Goal: Transaction & Acquisition: Purchase product/service

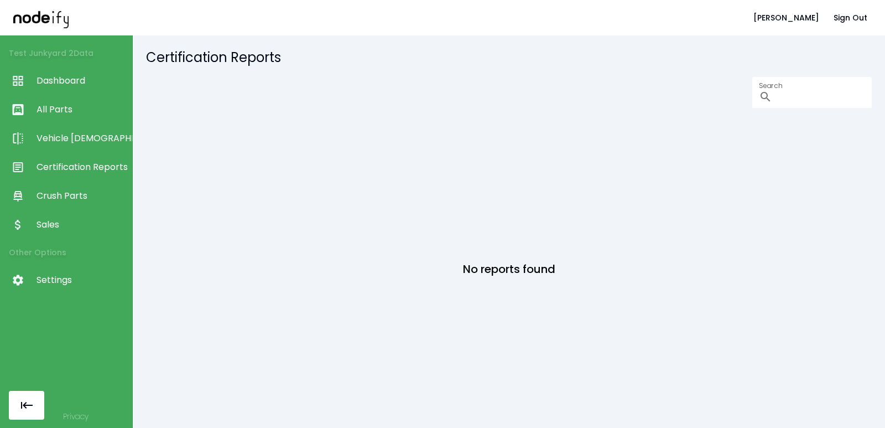
click at [50, 264] on li "Other Options" at bounding box center [66, 252] width 132 height 27
click at [49, 277] on span "Settings" at bounding box center [82, 279] width 90 height 13
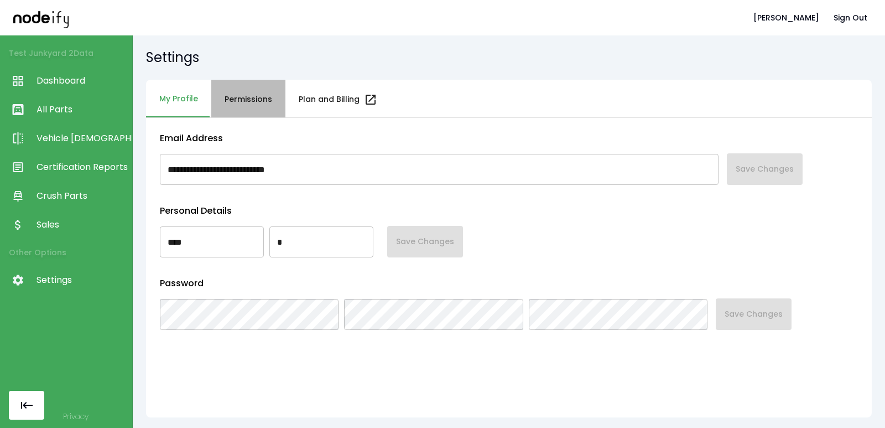
click at [229, 107] on button "Permissions" at bounding box center [248, 100] width 74 height 40
click at [254, 102] on button "Permissions" at bounding box center [248, 100] width 74 height 40
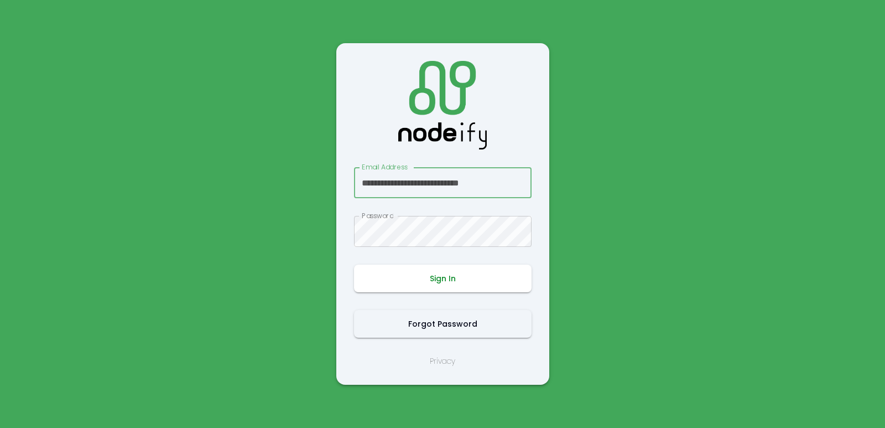
type input "**********"
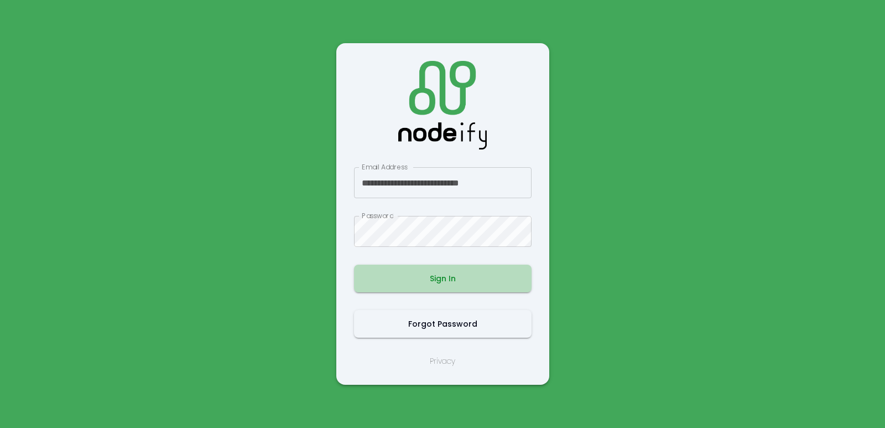
click at [417, 284] on button "Sign In" at bounding box center [443, 279] width 178 height 28
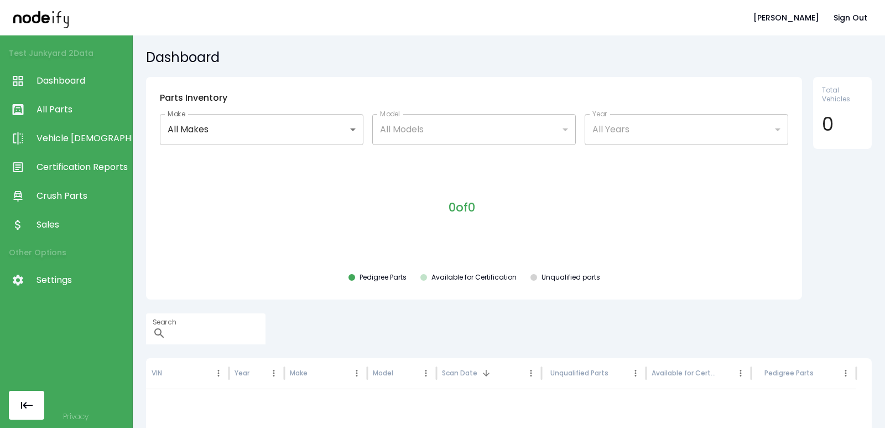
click at [77, 274] on span "Settings" at bounding box center [82, 279] width 90 height 13
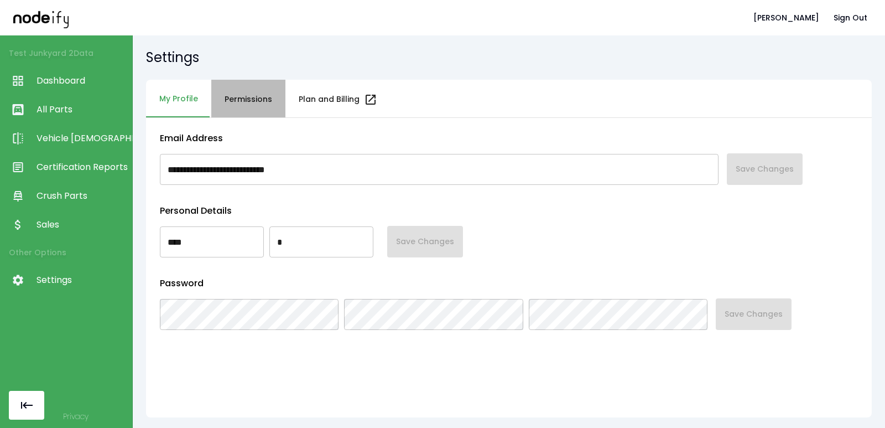
click at [267, 101] on button "Permissions" at bounding box center [248, 100] width 74 height 40
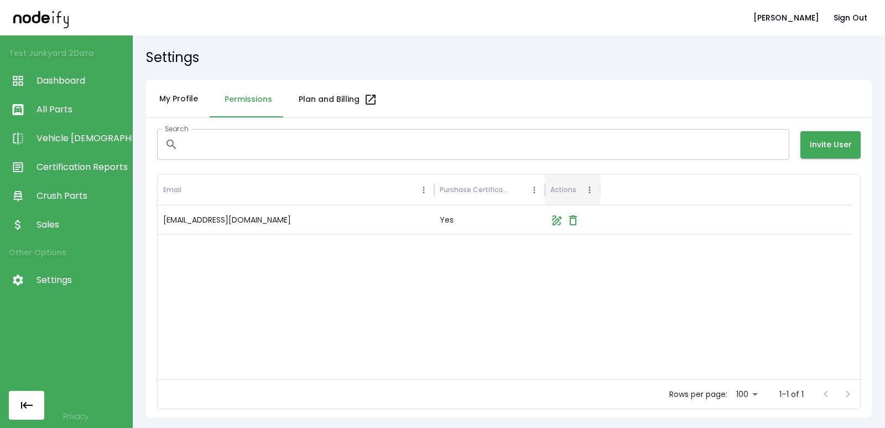
click at [192, 91] on button "My Profile" at bounding box center [178, 99] width 65 height 38
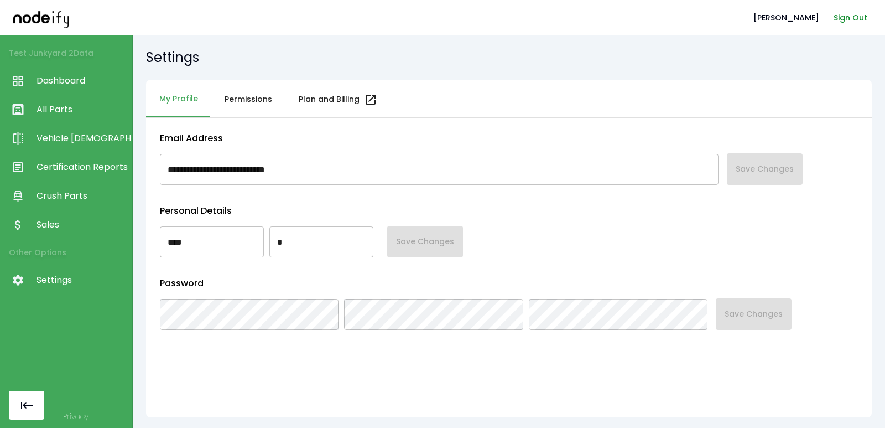
click at [838, 21] on button "Sign Out" at bounding box center [851, 18] width 43 height 20
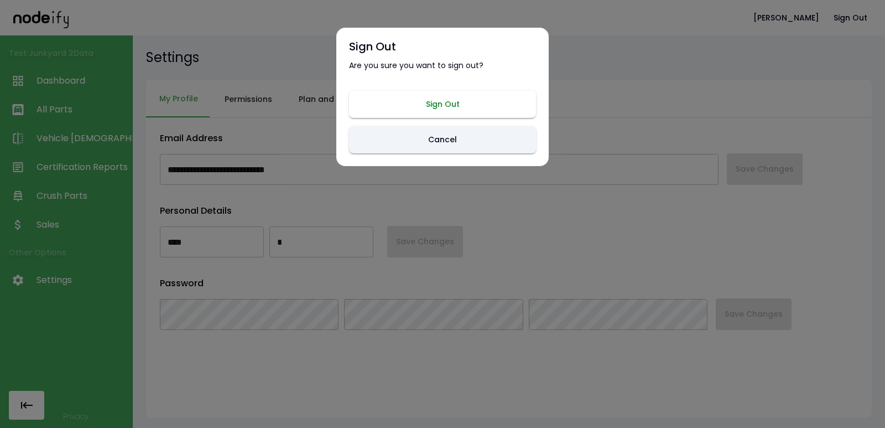
click at [414, 100] on button "Sign Out" at bounding box center [442, 104] width 187 height 27
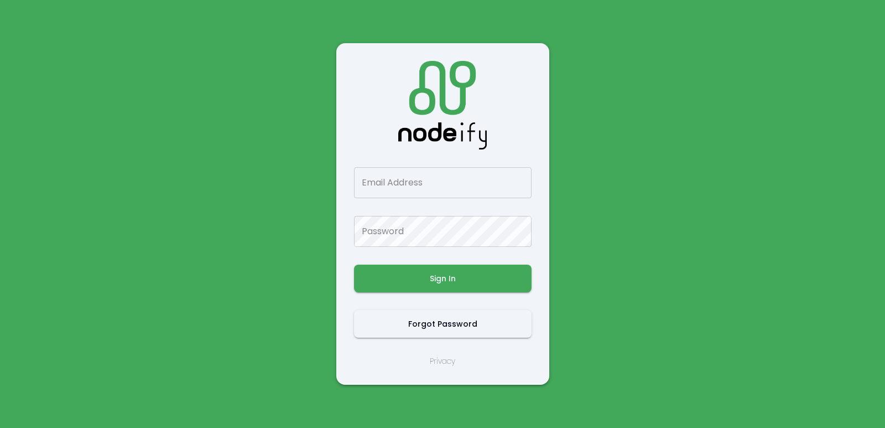
click at [399, 179] on div "Email Address Email Address" at bounding box center [443, 182] width 178 height 31
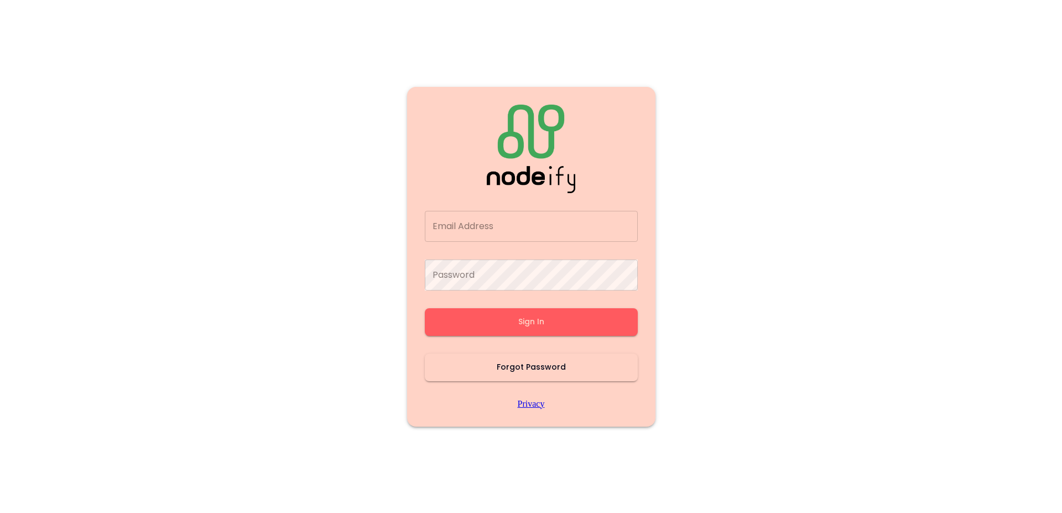
click at [505, 370] on button "Forgot Password" at bounding box center [531, 368] width 213 height 28
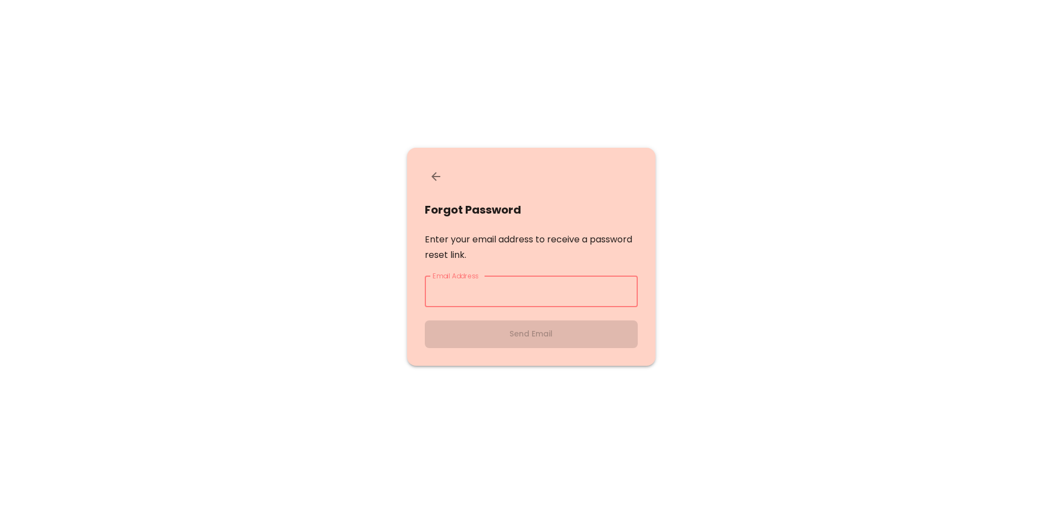
click at [433, 166] on button "back" at bounding box center [436, 176] width 22 height 22
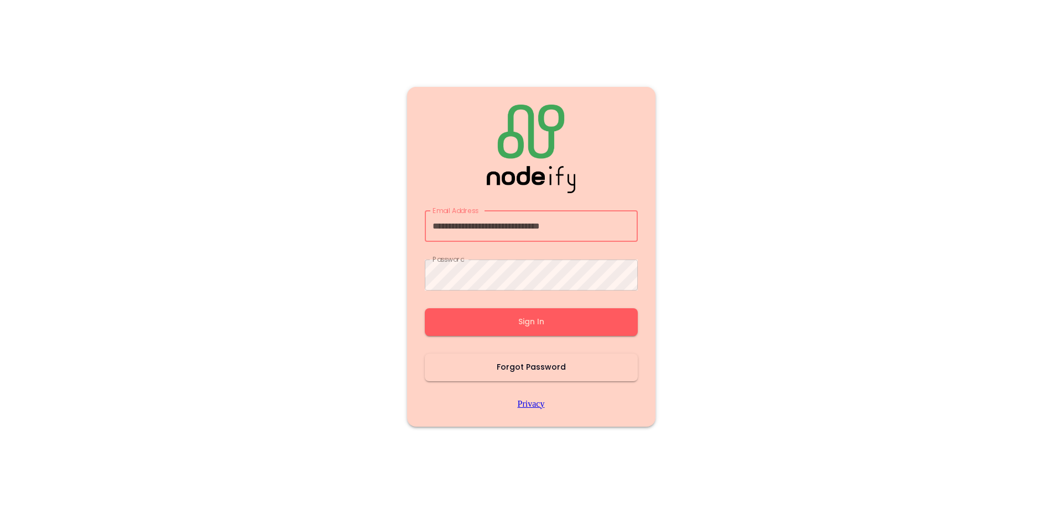
type input "**********"
click at [495, 325] on button "Sign In" at bounding box center [531, 322] width 213 height 28
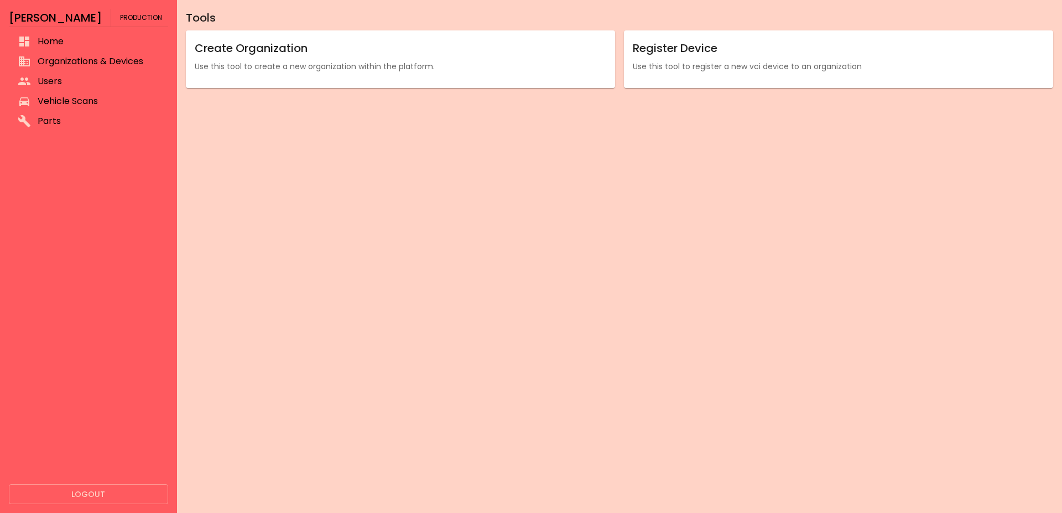
click at [66, 60] on span "Organizations & Devices" at bounding box center [99, 61] width 122 height 13
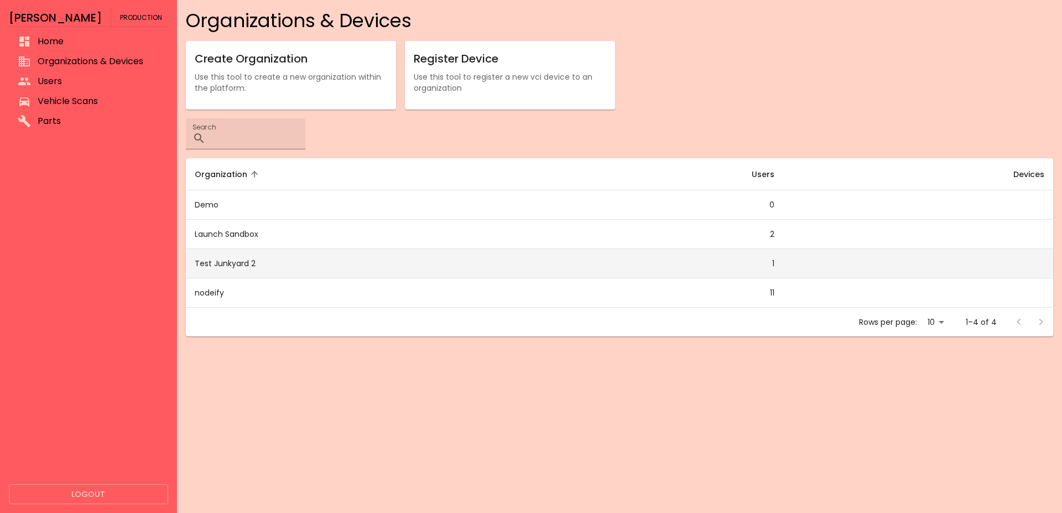
click at [241, 266] on td "Test Junkyard 2" at bounding box center [367, 263] width 362 height 29
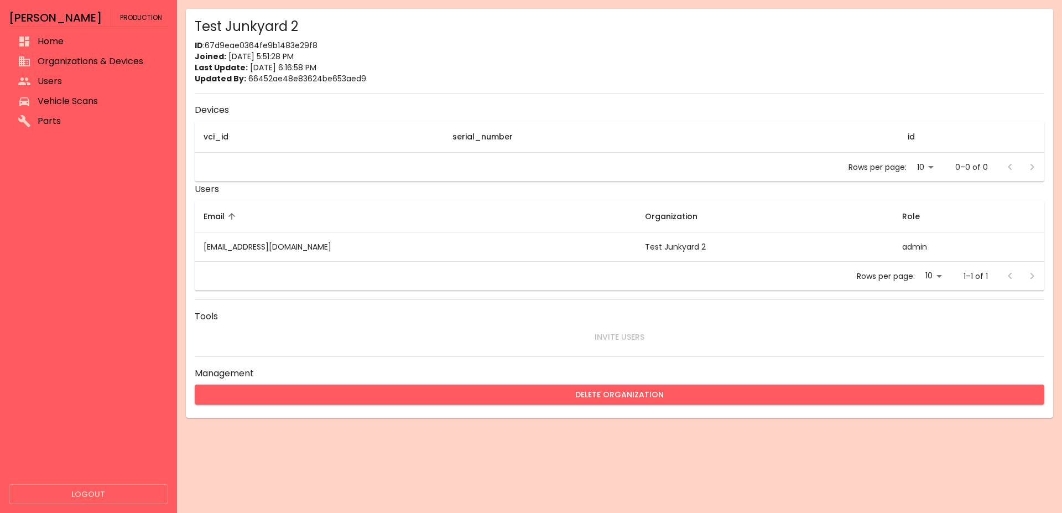
click at [248, 38] on div "Test Junkyard 2 ID : 67d9eae0364fe9b1483e29f8 Joined: [DATE] 5:51:28 PM Last Up…" at bounding box center [620, 213] width 868 height 409
click at [248, 40] on div "Test Junkyard 2 ID : 67d9eae0364fe9b1483e29f8 Joined: [DATE] 5:51:28 PM Last Up…" at bounding box center [620, 213] width 868 height 409
copy p "67d9eae0364fe9b1483e29f8"
click at [54, 64] on span "Organizations & Devices" at bounding box center [99, 61] width 122 height 13
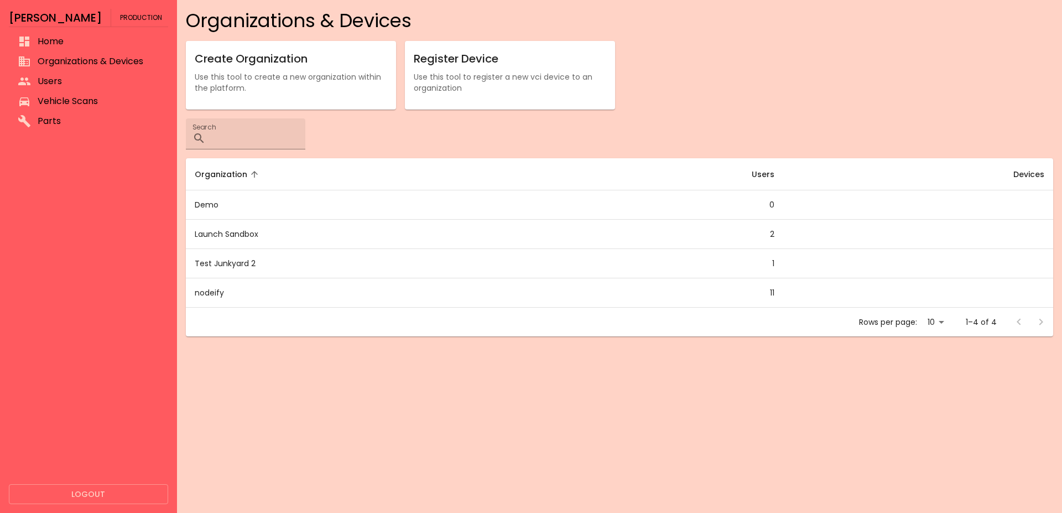
click at [488, 74] on p "Use this tool to register a new vci device to an organization" at bounding box center [510, 82] width 193 height 22
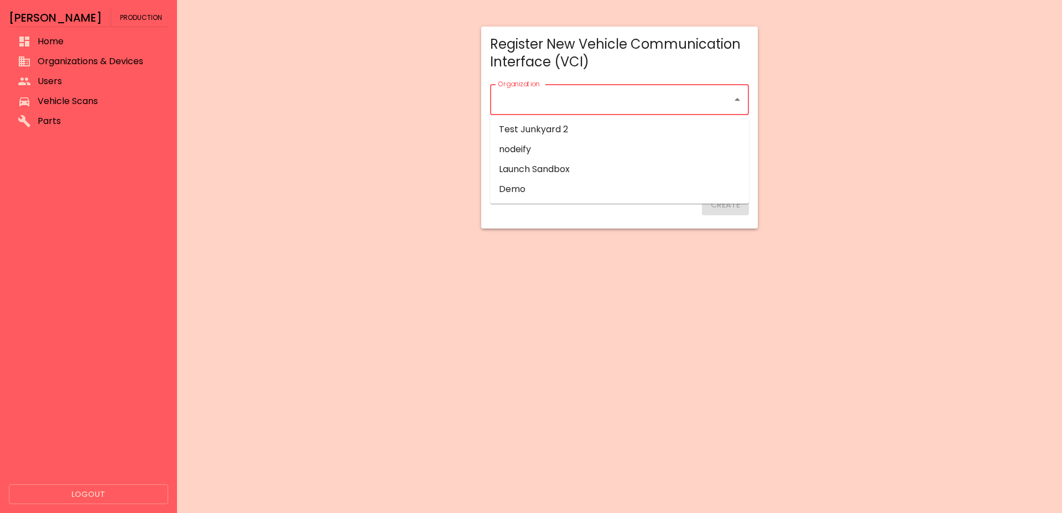
click at [527, 106] on input "Organization" at bounding box center [611, 99] width 232 height 21
click at [553, 138] on li "Test Junkyard 2" at bounding box center [619, 130] width 259 height 20
type input "**********"
click at [550, 143] on input "Serial Number   *" at bounding box center [542, 139] width 104 height 31
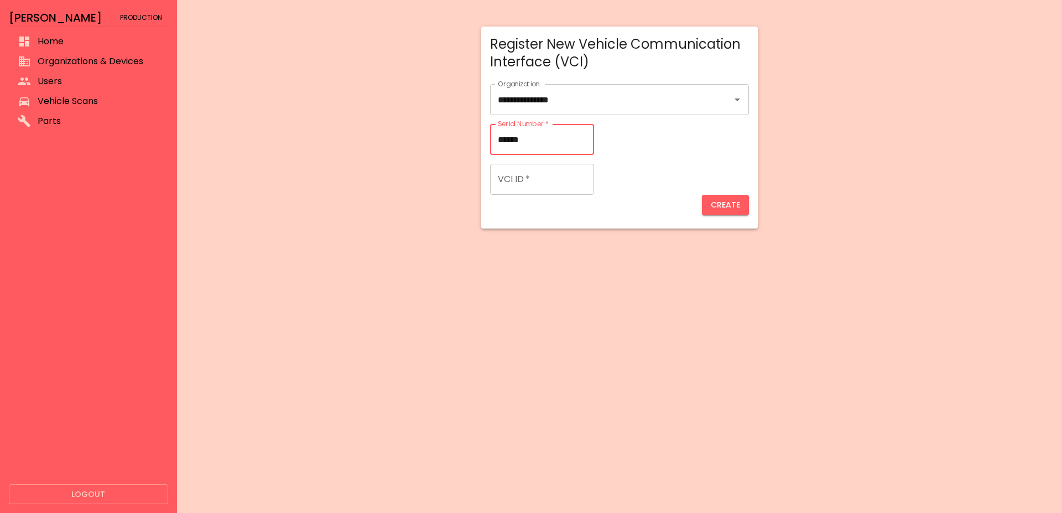
type input "******"
click at [528, 180] on input "VCI ID   *" at bounding box center [542, 179] width 104 height 31
type input "******"
click at [718, 210] on button "Create" at bounding box center [725, 205] width 47 height 20
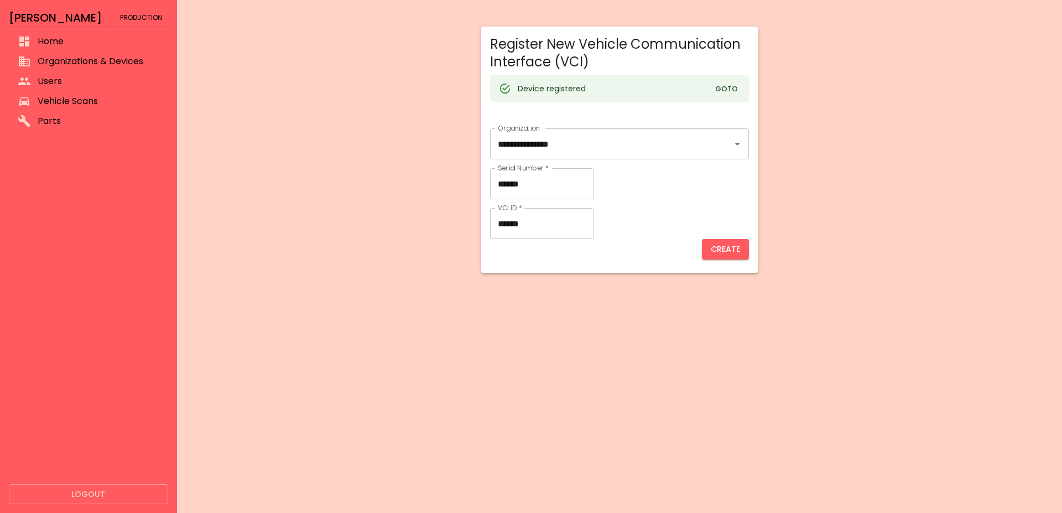
click at [728, 91] on button "Goto" at bounding box center [726, 89] width 35 height 17
click at [289, 175] on main "**********" at bounding box center [620, 150] width 868 height 246
click at [55, 58] on span "Organizations & Devices" at bounding box center [99, 61] width 122 height 13
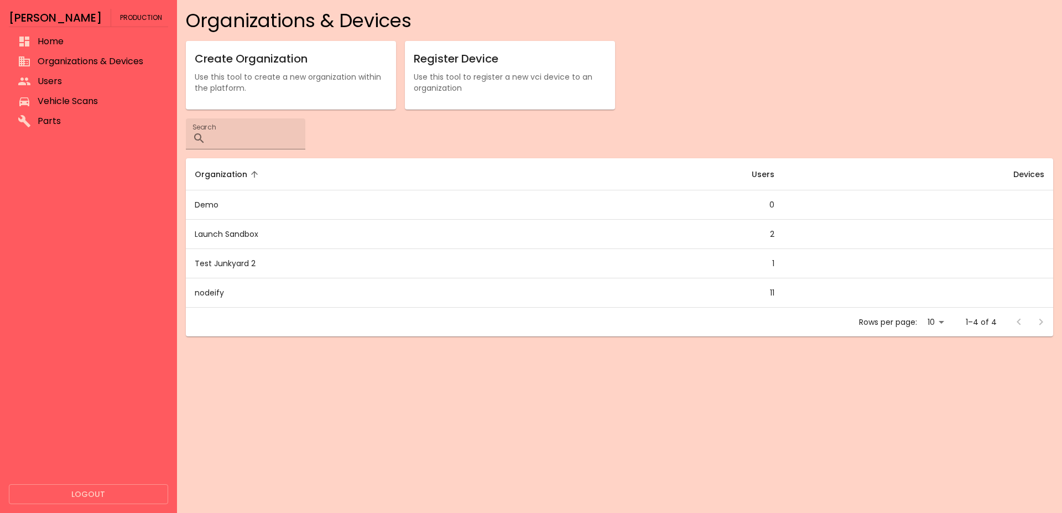
click at [295, 264] on td "Test Junkyard 2" at bounding box center [367, 263] width 362 height 29
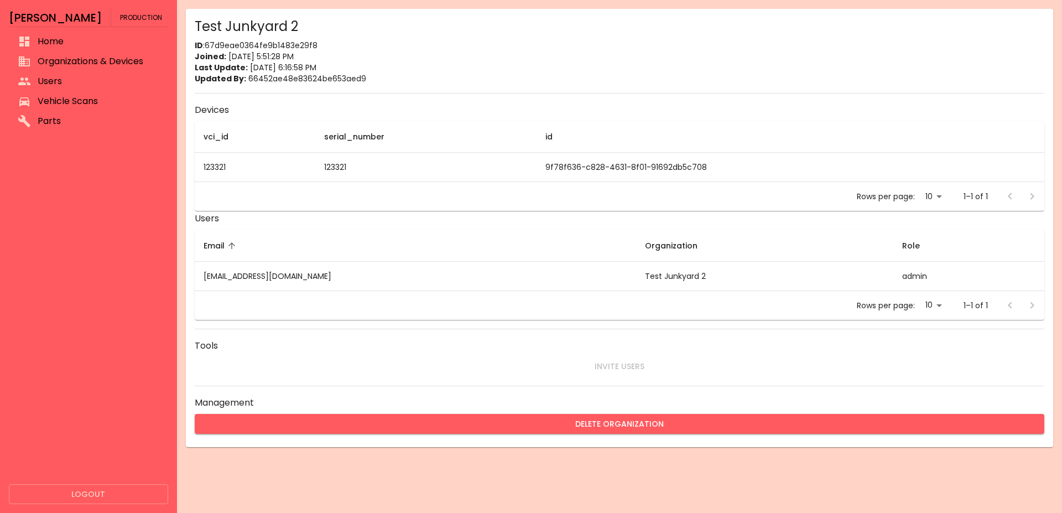
click at [297, 44] on p "ID : 67d9eae0364fe9b1483e29f8" at bounding box center [620, 45] width 850 height 11
copy p "67d9eae0364fe9b1483e29f8"
click at [73, 491] on button "Logout" at bounding box center [88, 494] width 159 height 20
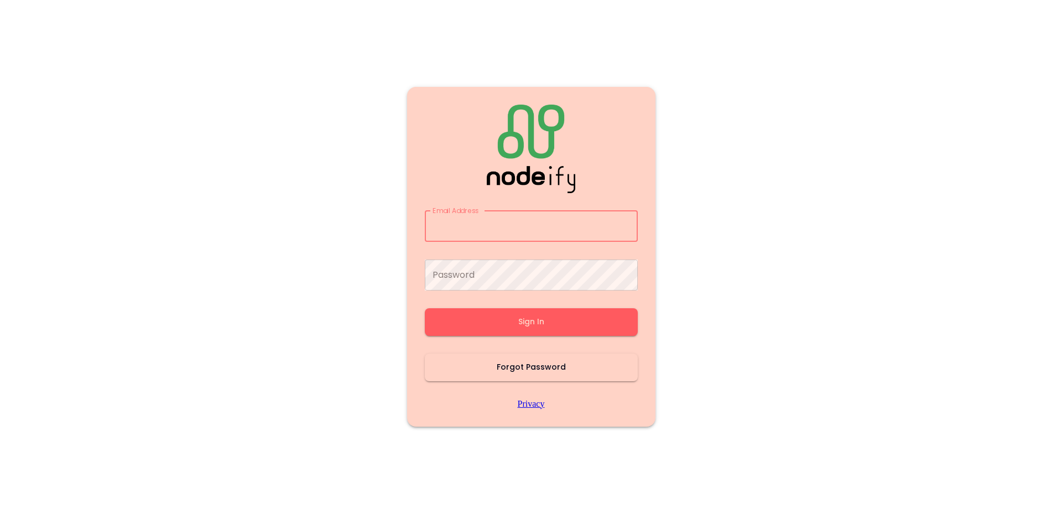
type input "**********"
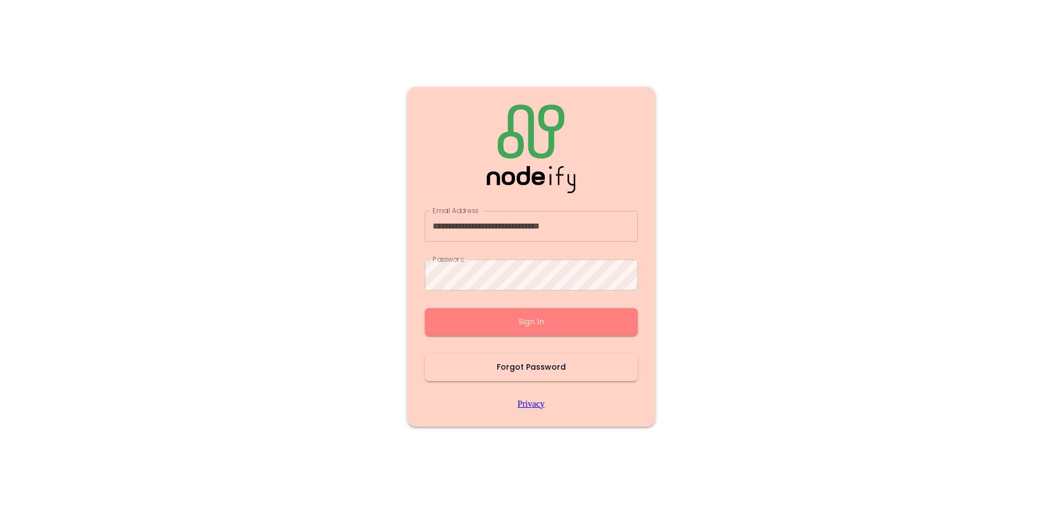
click at [518, 318] on button "Sign In" at bounding box center [531, 322] width 213 height 28
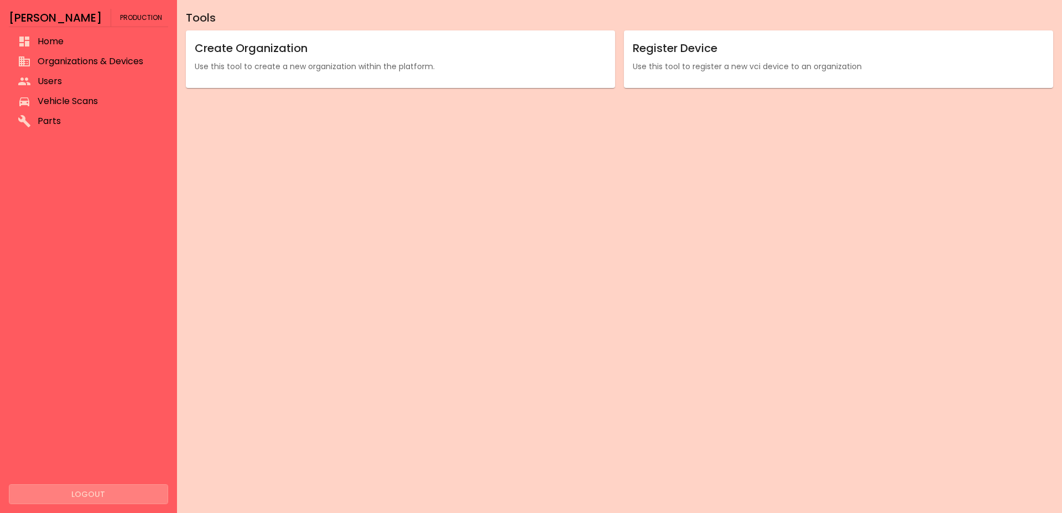
click at [94, 501] on button "Logout" at bounding box center [88, 494] width 159 height 20
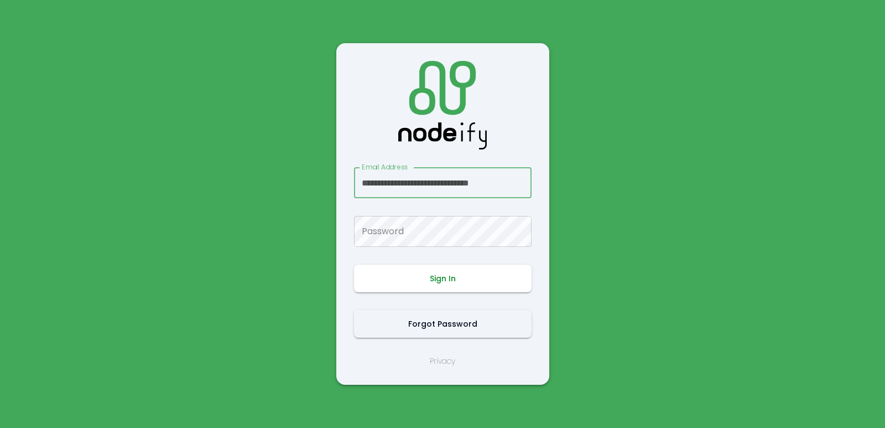
scroll to position [0, 9]
type input "**********"
click at [439, 273] on button "Sign In" at bounding box center [443, 279] width 178 height 28
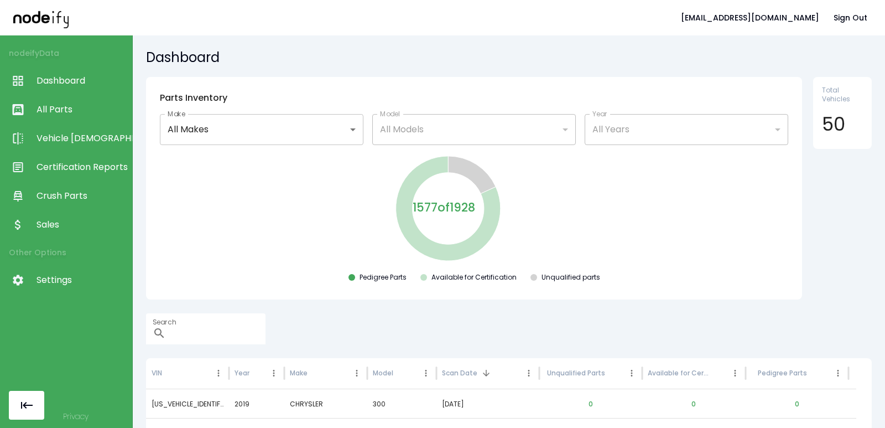
click at [58, 119] on link "All Parts" at bounding box center [66, 109] width 132 height 29
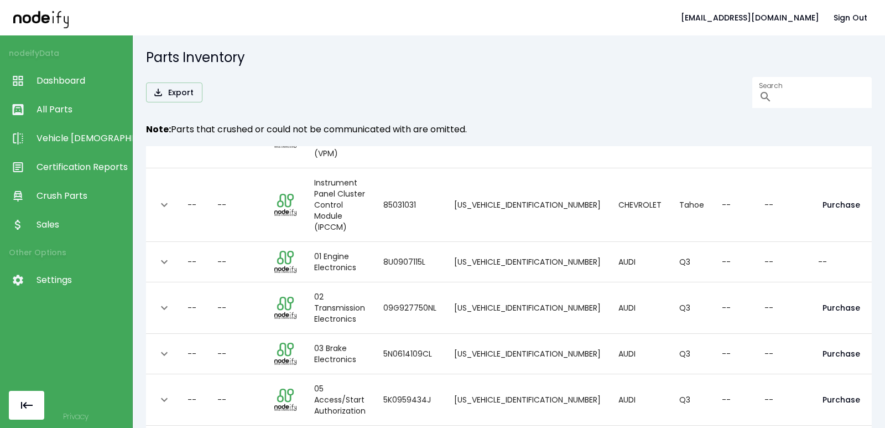
scroll to position [18, 0]
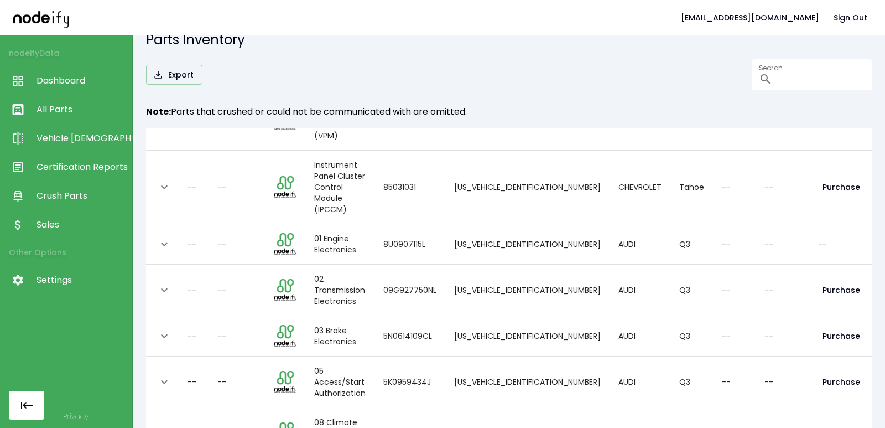
drag, startPoint x: 232, startPoint y: 418, endPoint x: 236, endPoint y: 411, distance: 8.2
click at [239, 407] on body "malexanderboyd+nodeify@gmail.com Sign Out nodeify Data Dashboard All Parts Vehi…" at bounding box center [442, 214] width 885 height 428
click at [235, 400] on li "100" at bounding box center [237, 405] width 32 height 20
type input "***"
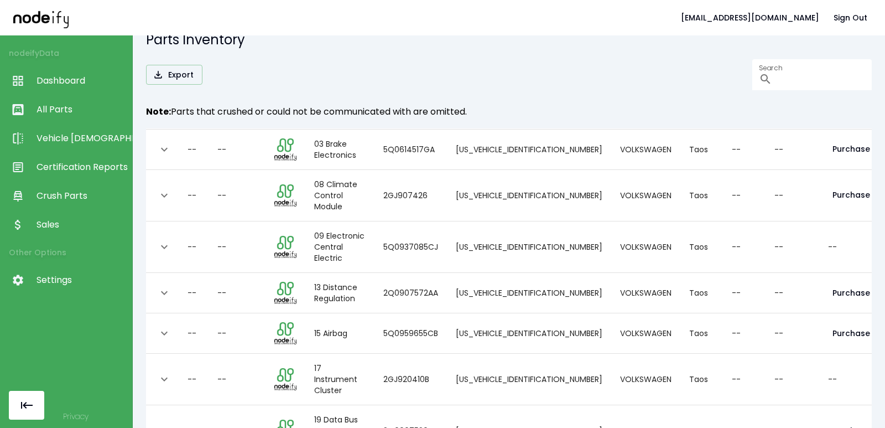
scroll to position [718, 0]
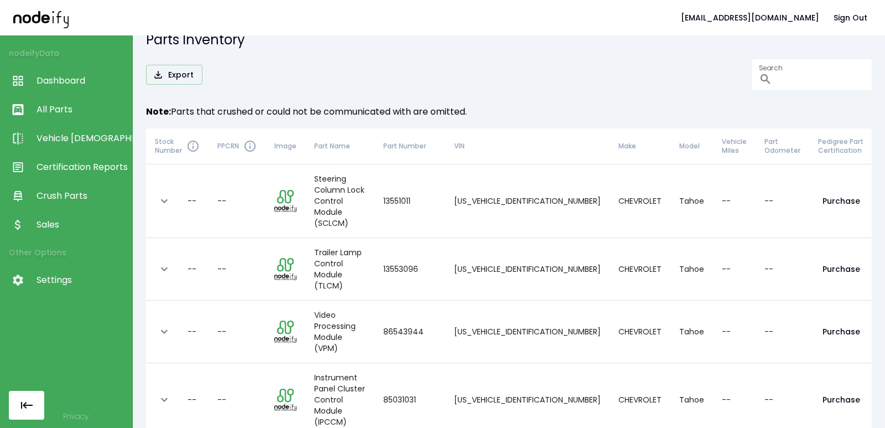
scroll to position [212, 0]
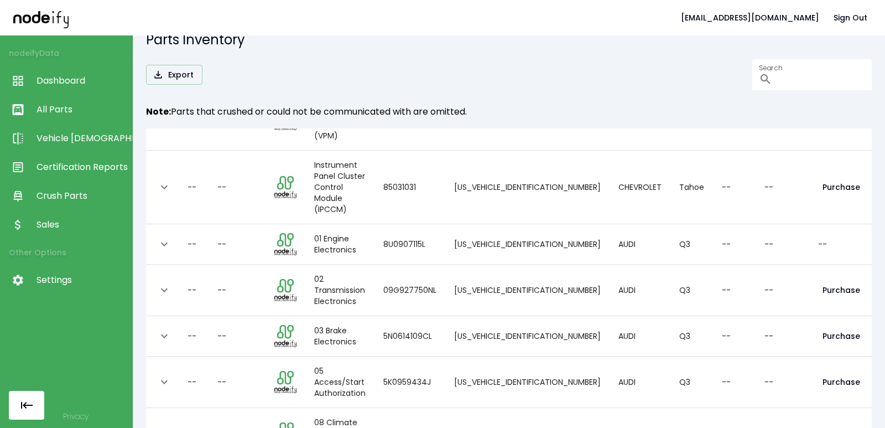
click at [234, 407] on body "malexanderboyd+nodeify@gmail.com Sign Out nodeify Data Dashboard All Parts Vehi…" at bounding box center [442, 214] width 885 height 428
drag, startPoint x: 237, startPoint y: 367, endPoint x: 237, endPoint y: 373, distance: 6.1
click at [237, 367] on li "25" at bounding box center [237, 365] width 32 height 20
click at [234, 401] on body "malexanderboyd+nodeify@gmail.com Sign Out nodeify Data Dashboard All Parts Vehi…" at bounding box center [442, 214] width 885 height 428
click at [234, 386] on li "50" at bounding box center [237, 385] width 32 height 20
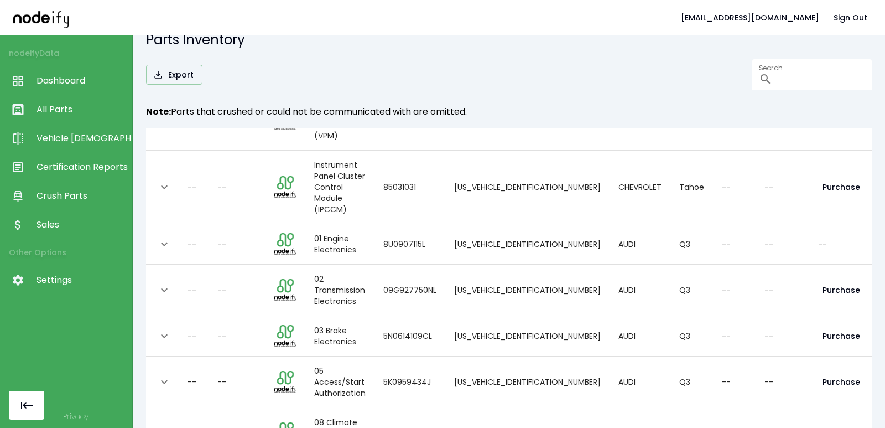
click at [237, 408] on body "malexanderboyd+nodeify@gmail.com Sign Out nodeify Data Dashboard All Parts Vehi…" at bounding box center [442, 214] width 885 height 428
click at [237, 402] on li "100" at bounding box center [237, 405] width 32 height 20
type input "***"
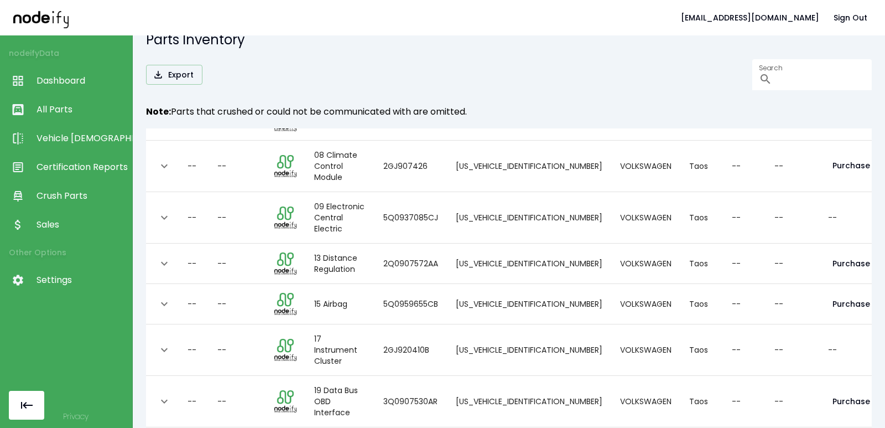
scroll to position [718, 0]
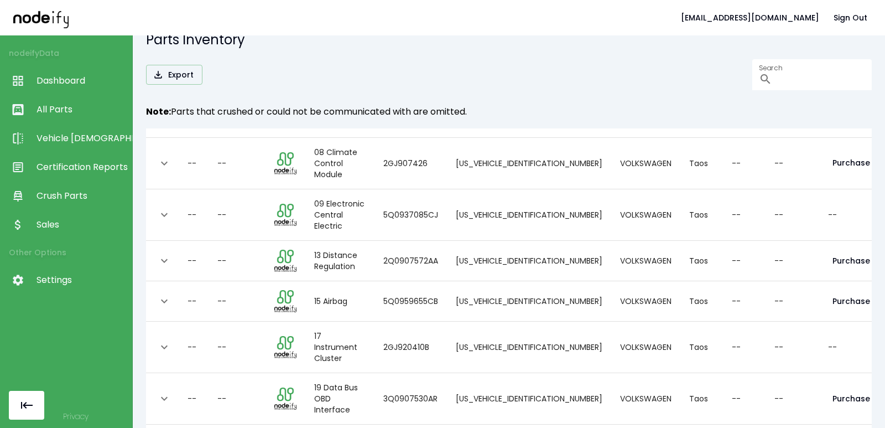
click at [50, 280] on span "Settings" at bounding box center [82, 279] width 90 height 13
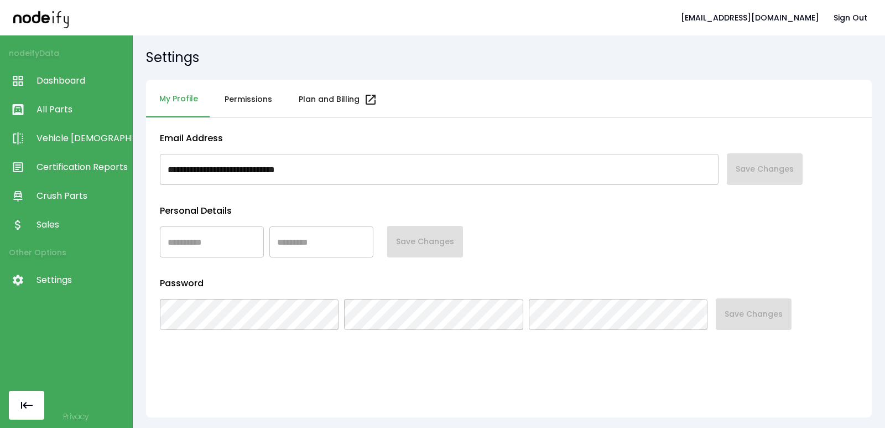
click at [243, 96] on button "Permissions" at bounding box center [248, 100] width 74 height 40
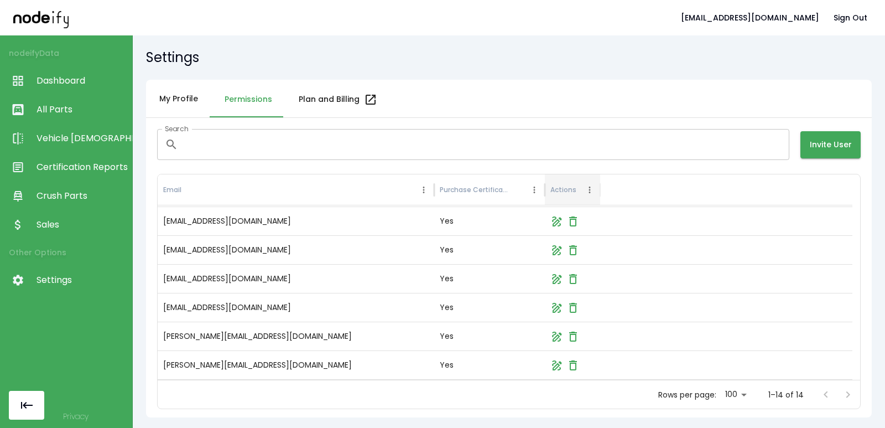
scroll to position [133, 0]
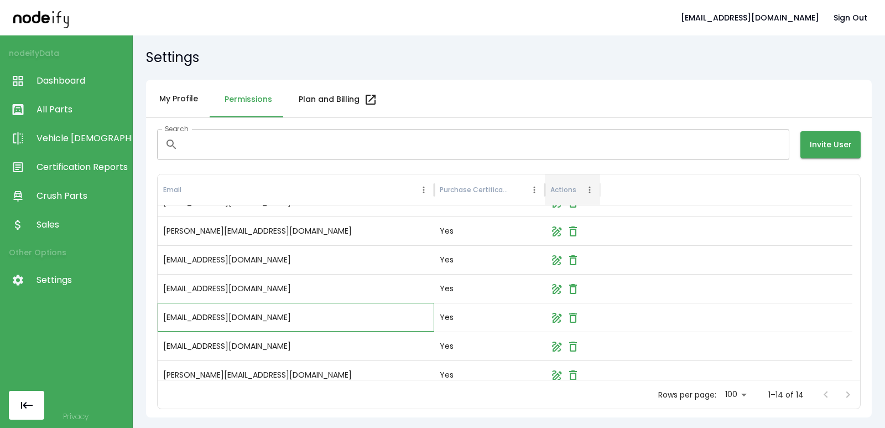
drag, startPoint x: 310, startPoint y: 318, endPoint x: 284, endPoint y: 303, distance: 30.8
click at [204, 314] on div "malexanderboyd+launch@gmail.com" at bounding box center [296, 317] width 277 height 29
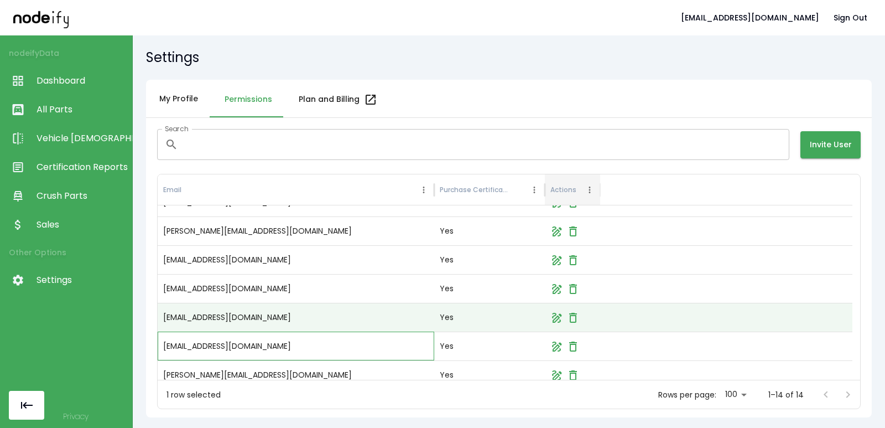
drag, startPoint x: 282, startPoint y: 342, endPoint x: 176, endPoint y: 345, distance: 105.7
click at [176, 345] on div "malexanderboyd+nodeifyorg@gmail.com" at bounding box center [296, 345] width 277 height 29
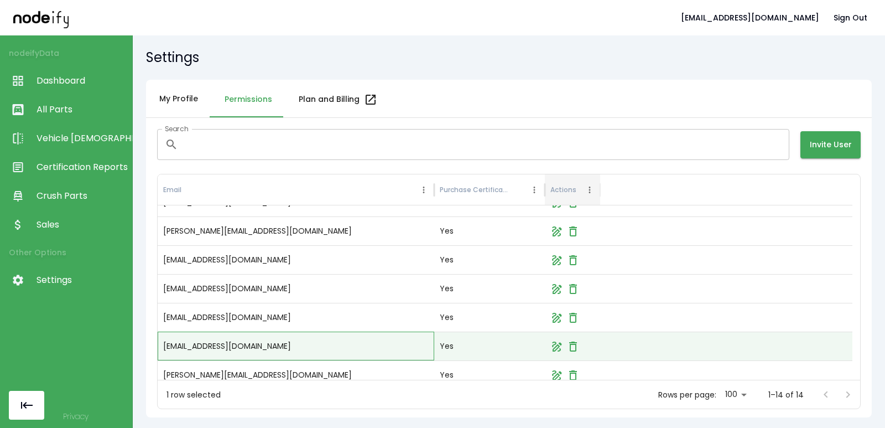
click at [173, 345] on div "malexanderboyd+nodeifyorg@gmail.com" at bounding box center [296, 345] width 277 height 29
click at [843, 24] on button "Sign Out" at bounding box center [851, 18] width 43 height 20
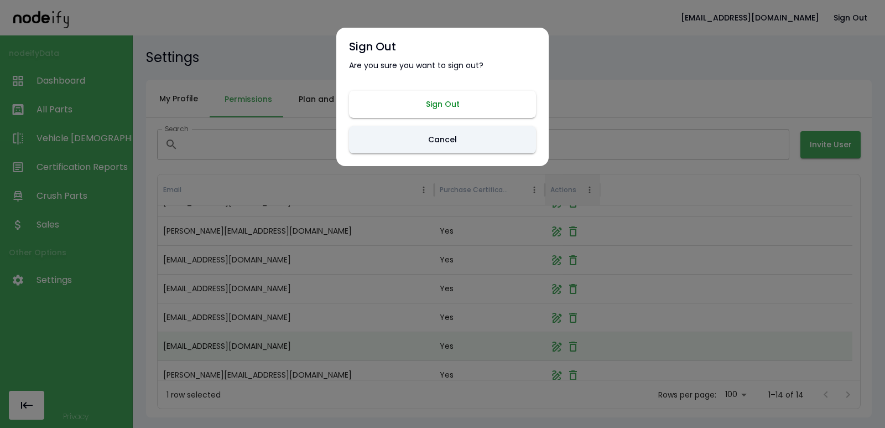
click at [437, 105] on button "Sign Out" at bounding box center [442, 104] width 187 height 27
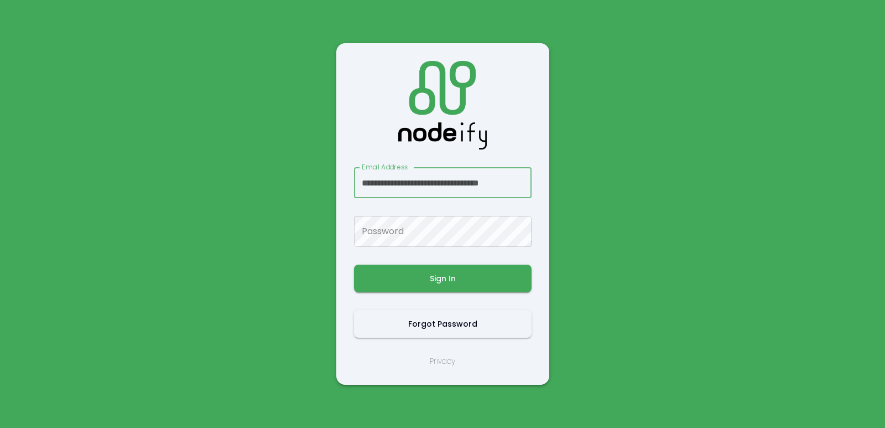
scroll to position [0, 24]
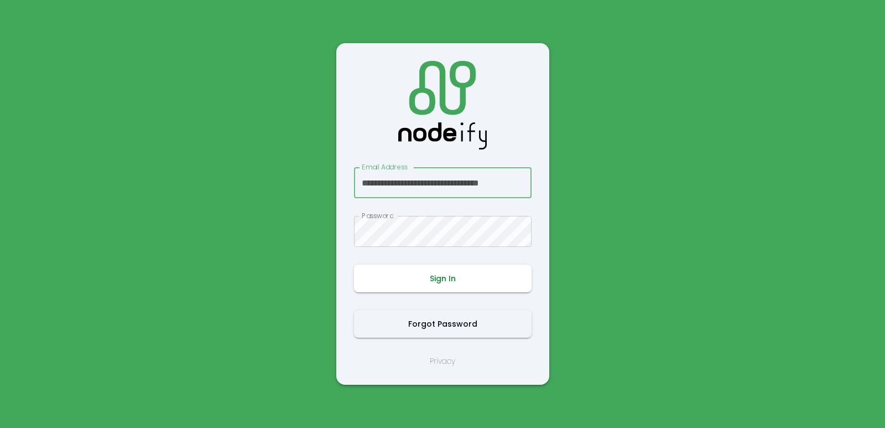
type input "**********"
click at [436, 286] on button "Sign In" at bounding box center [443, 279] width 178 height 28
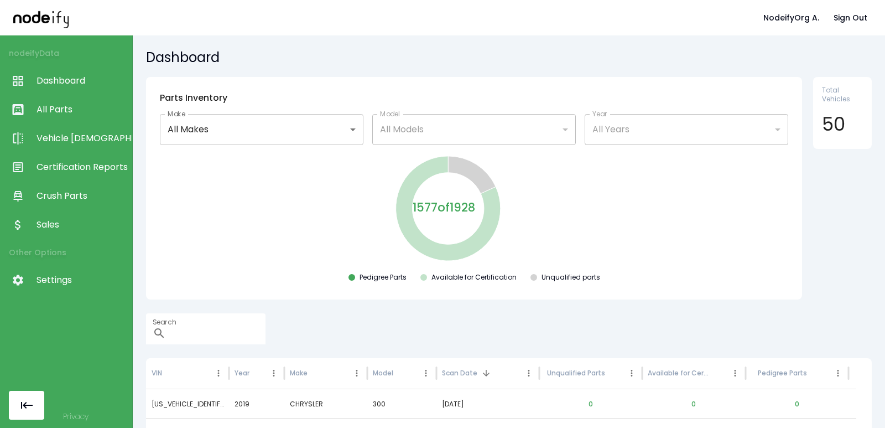
click at [76, 112] on span "All Parts" at bounding box center [82, 109] width 90 height 13
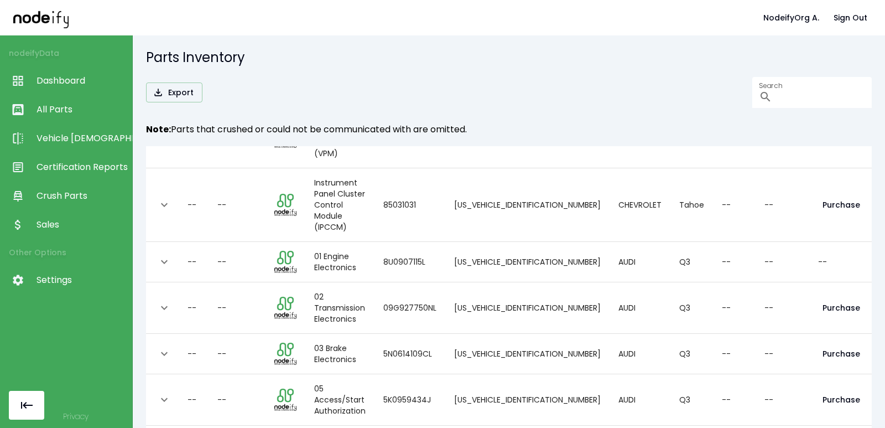
scroll to position [18, 0]
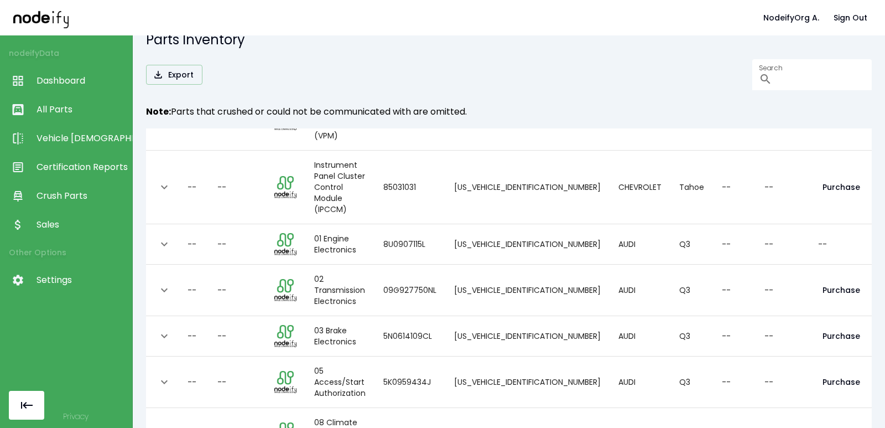
click at [240, 406] on body "NodeifyOrg A. Sign Out nodeify Data Dashboard All Parts Vehicle Scan Certificat…" at bounding box center [442, 214] width 885 height 428
click at [239, 393] on li "50" at bounding box center [237, 385] width 32 height 20
click at [236, 403] on body "NodeifyOrg A. Sign Out nodeify Data Dashboard All Parts Vehicle Scan Certificat…" at bounding box center [442, 214] width 885 height 428
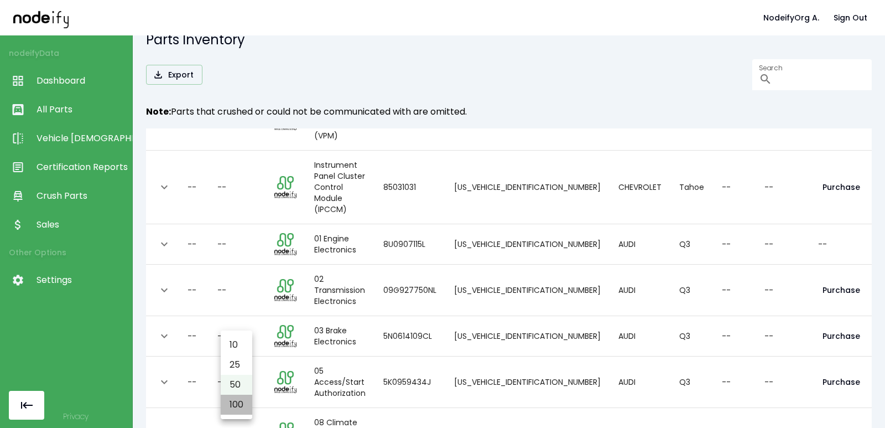
click at [232, 397] on li "100" at bounding box center [237, 405] width 32 height 20
type input "***"
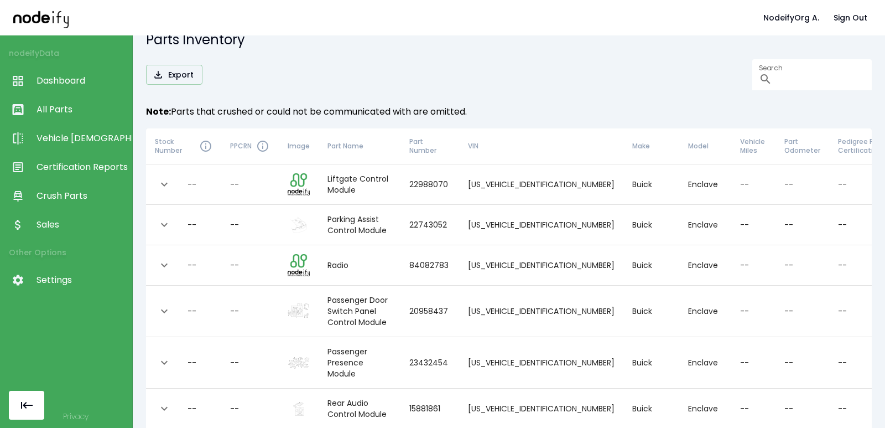
scroll to position [943, 0]
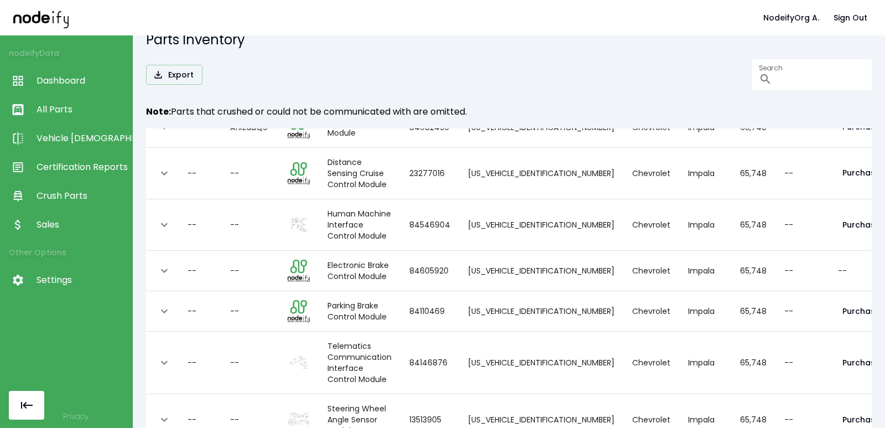
click at [235, 407] on body "NodeifyOrg A. Sign Out nodeify Data Dashboard All Parts Vehicle Scan Certificat…" at bounding box center [442, 214] width 885 height 428
click at [388, 412] on div at bounding box center [442, 214] width 885 height 428
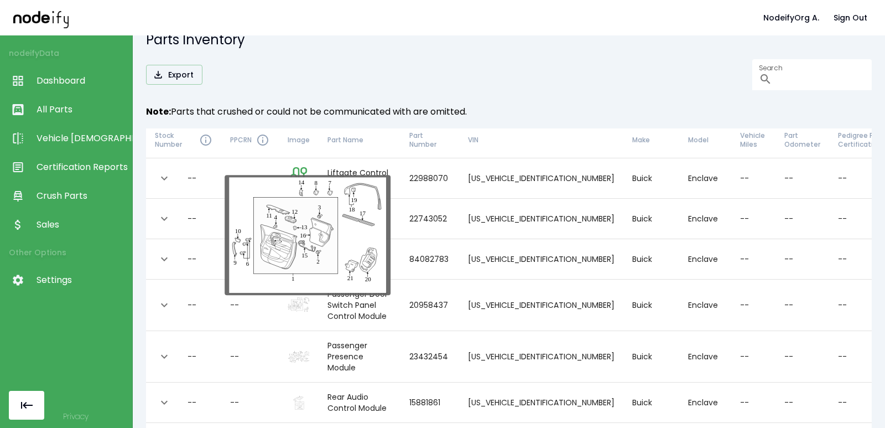
scroll to position [0, 0]
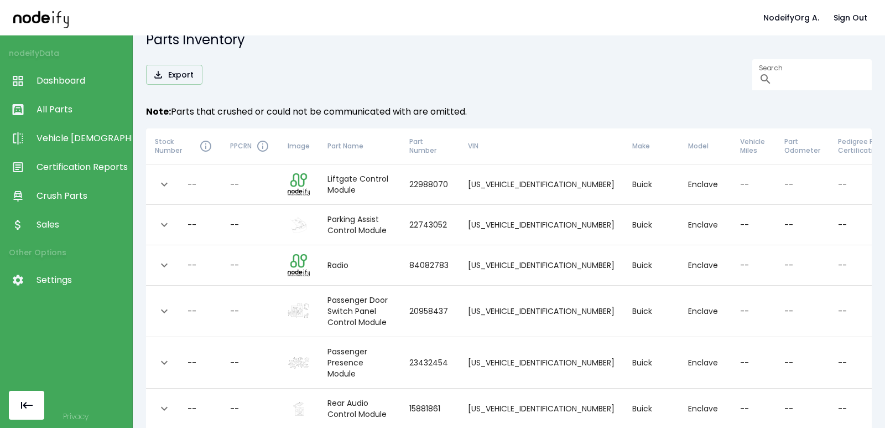
click at [519, 315] on td "[US_VEHICLE_IDENTIFICATION_NUMBER]" at bounding box center [541, 311] width 164 height 51
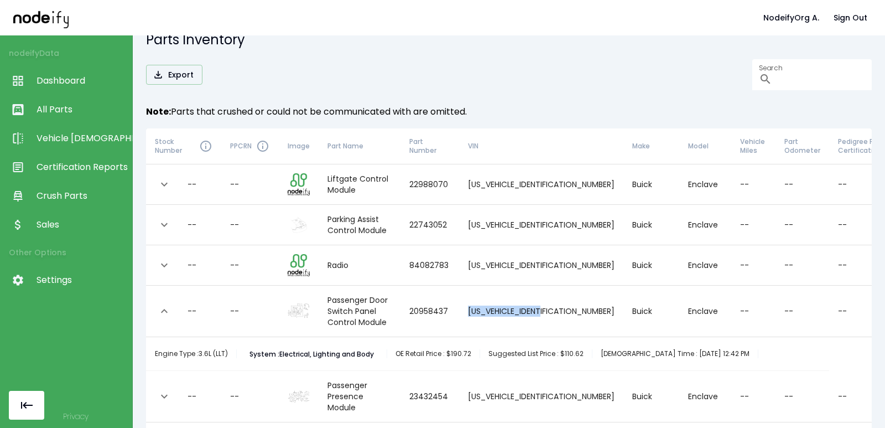
click at [519, 315] on td "[US_VEHICLE_IDENTIFICATION_NUMBER]" at bounding box center [541, 311] width 164 height 51
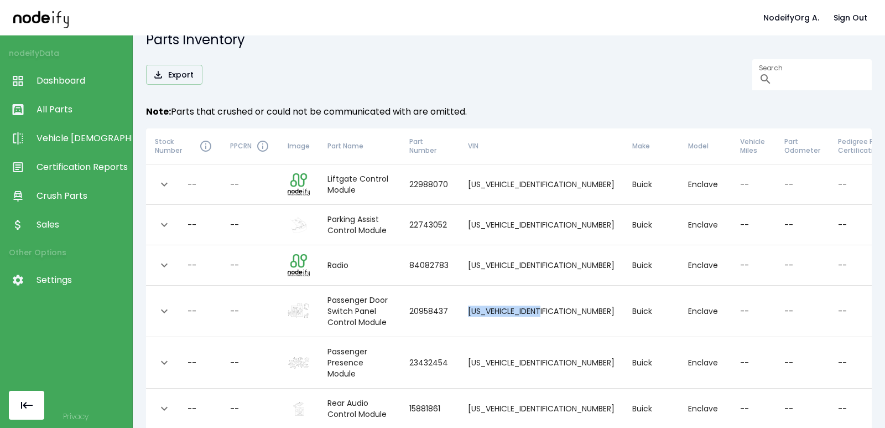
copy td "[US_VEHICLE_IDENTIFICATION_NUMBER]"
click at [530, 309] on td "[US_VEHICLE_IDENTIFICATION_NUMBER]" at bounding box center [541, 311] width 164 height 51
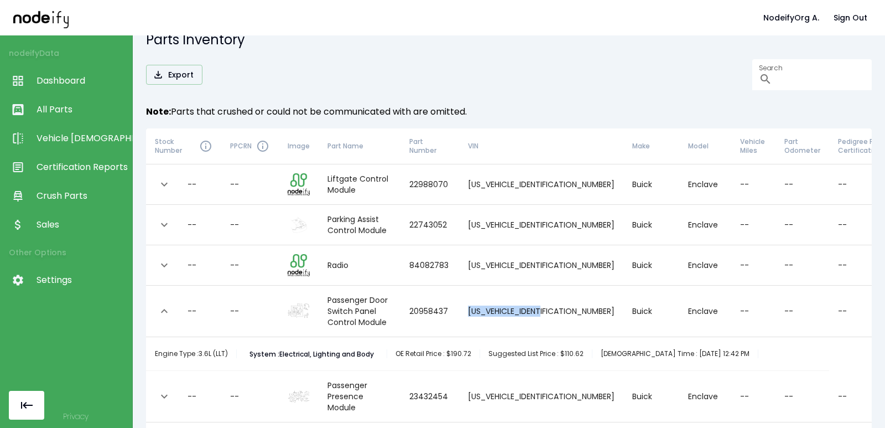
click at [530, 309] on td "[US_VEHICLE_IDENTIFICATION_NUMBER]" at bounding box center [541, 311] width 164 height 51
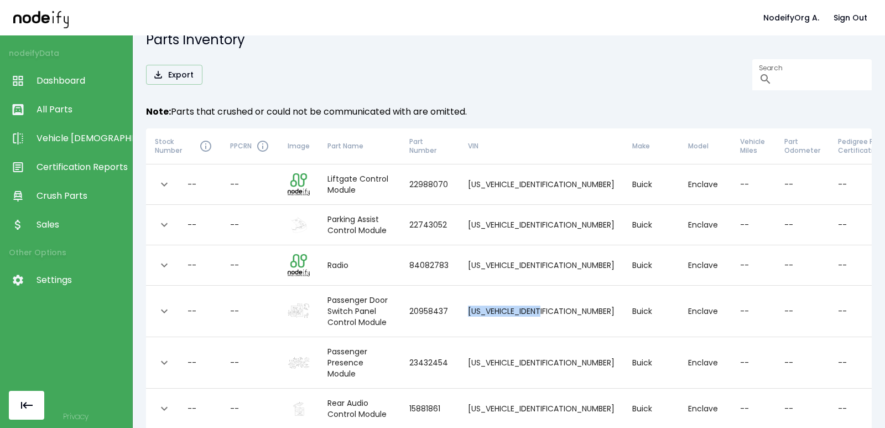
copy td "[US_VEHICLE_IDENTIFICATION_NUMBER]"
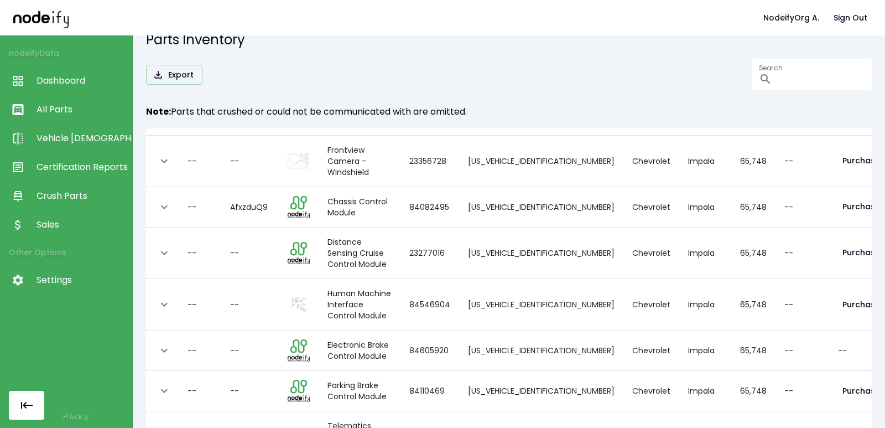
scroll to position [531, 0]
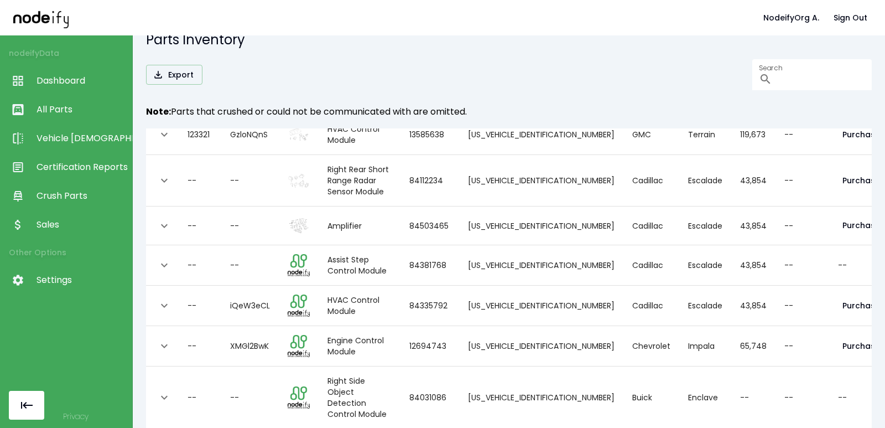
click at [509, 286] on td "1GYS4DKJ1KR219049" at bounding box center [541, 306] width 164 height 40
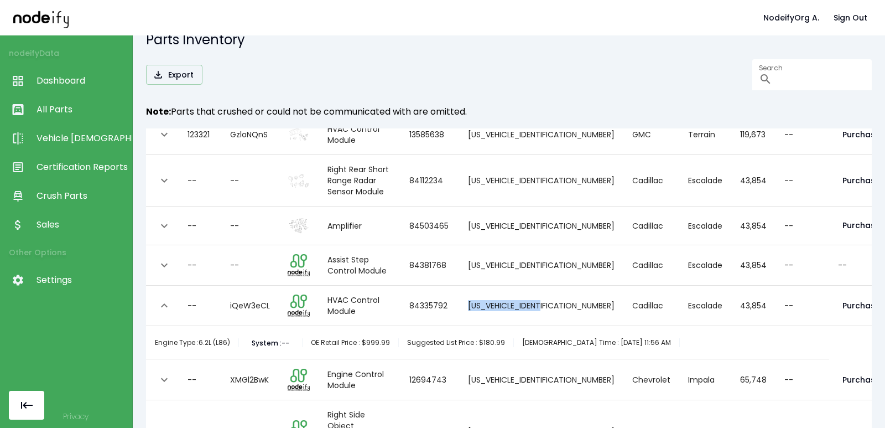
click at [509, 286] on td "1GYS4DKJ1KR219049" at bounding box center [541, 306] width 164 height 40
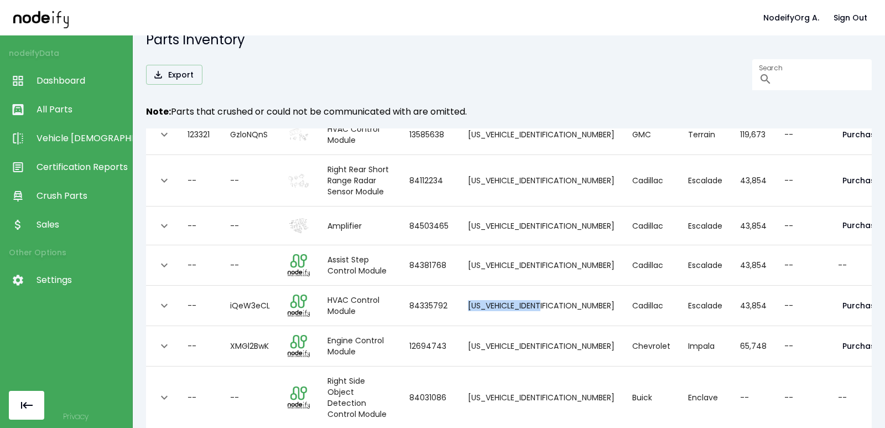
copy td "1GYS4DKJ1KR219049"
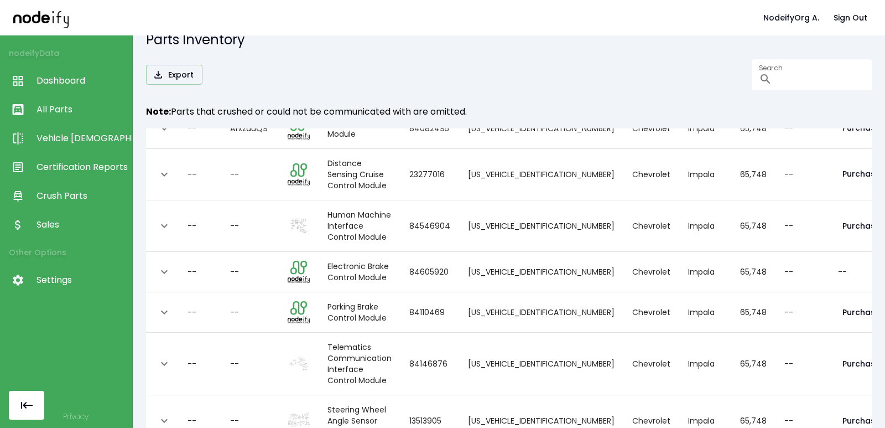
scroll to position [943, 0]
click at [624, 394] on td "Chevrolet" at bounding box center [652, 419] width 56 height 51
copy td "Chevrolet"
click at [516, 394] on td "1G1105S31KU140362" at bounding box center [541, 419] width 164 height 51
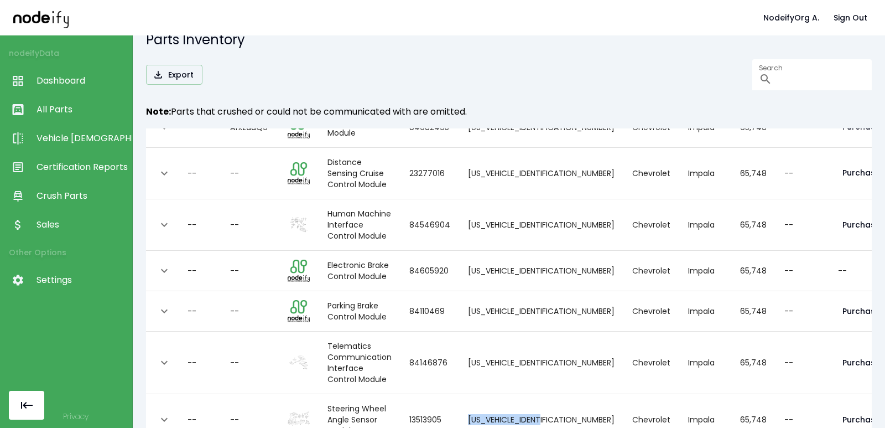
click at [516, 394] on td "1G1105S31KU140362" at bounding box center [541, 419] width 164 height 51
copy td "1G1105S31KU140362"
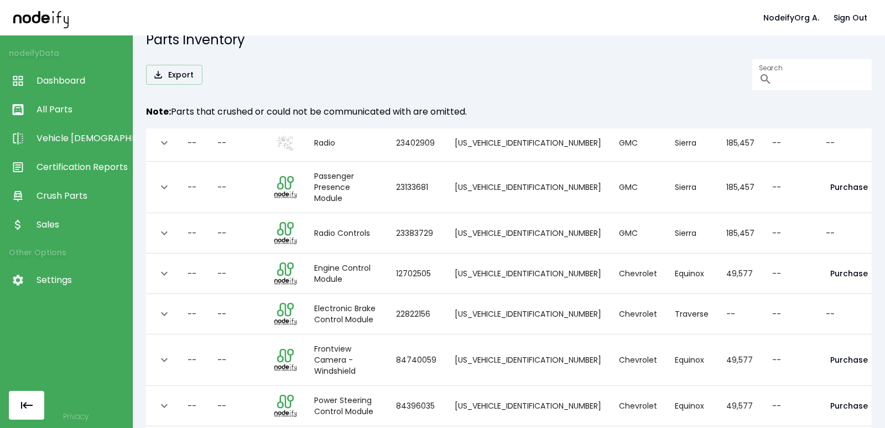
scroll to position [0, 0]
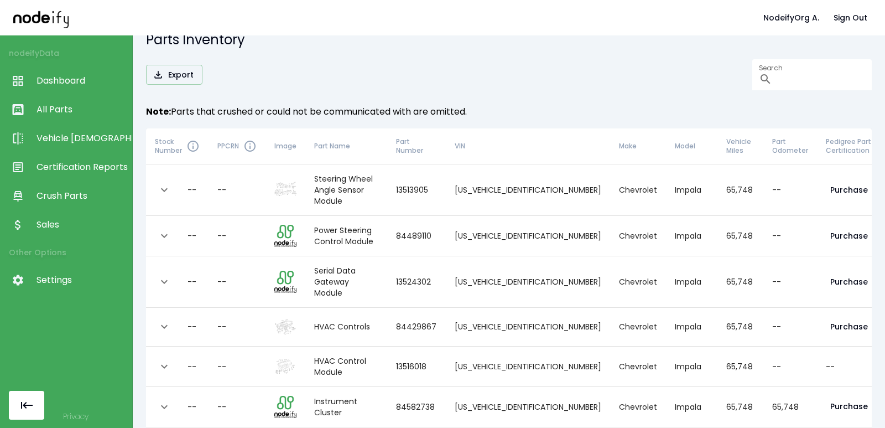
click at [486, 350] on td "1G1105S31KU140362" at bounding box center [528, 366] width 164 height 40
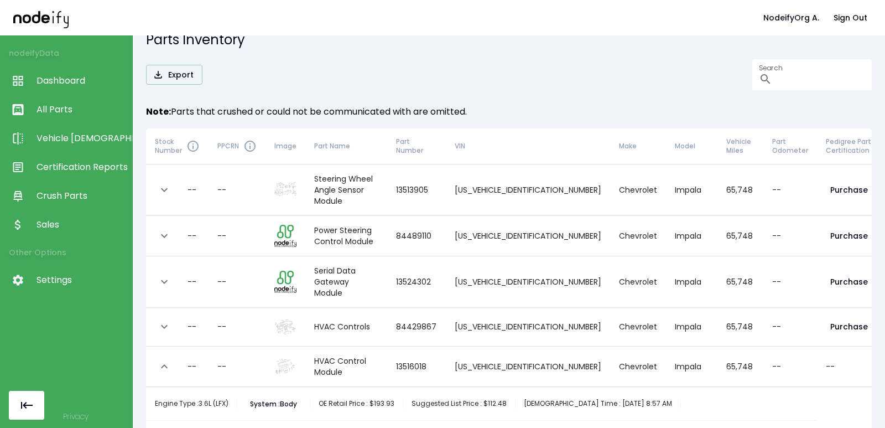
click at [500, 349] on td "1G1105S31KU140362" at bounding box center [528, 366] width 164 height 40
copy td "1G1105S31KU140362"
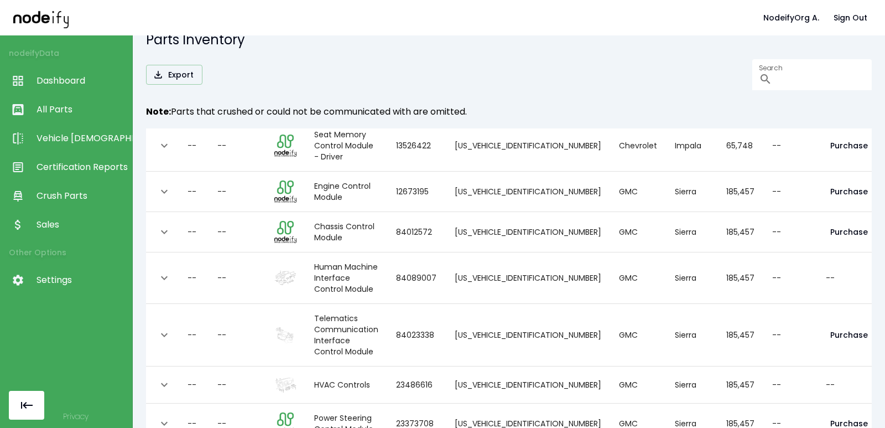
scroll to position [664, 0]
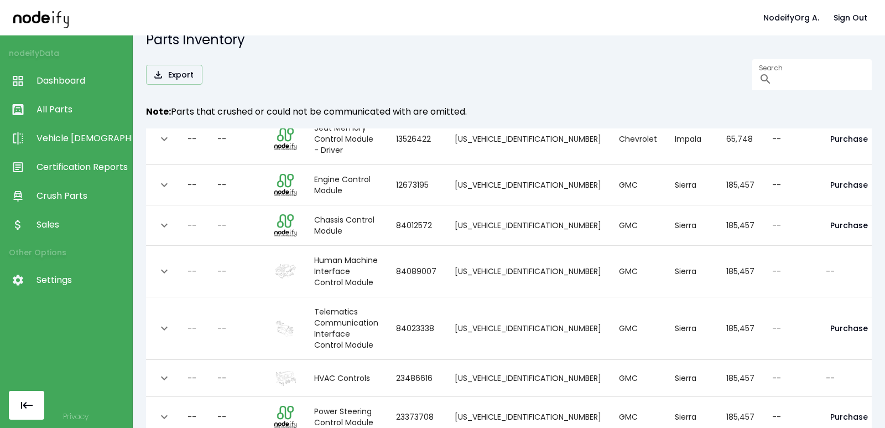
click at [514, 297] on td "1GTV2MECXGZ309829" at bounding box center [528, 328] width 164 height 63
copy td "1GTV2MECXGZ309829"
click at [833, 18] on button "Sign Out" at bounding box center [851, 18] width 43 height 20
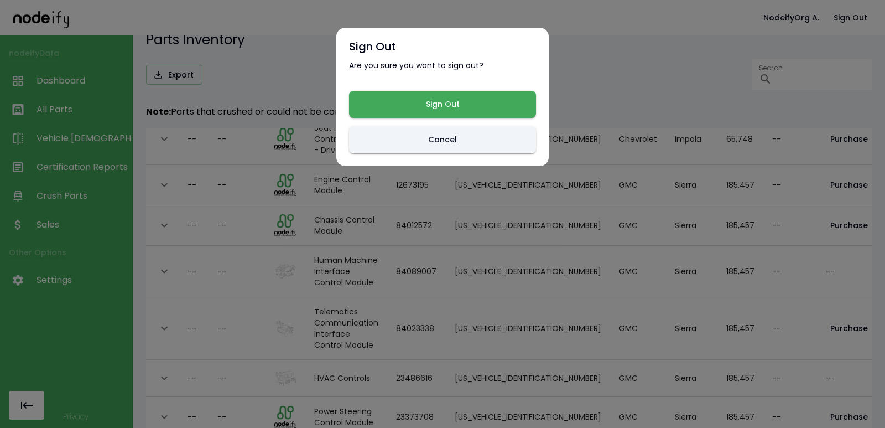
click at [428, 88] on div "Sign Out Are you sure you want to sign out? Sign Out Cancel" at bounding box center [442, 97] width 212 height 138
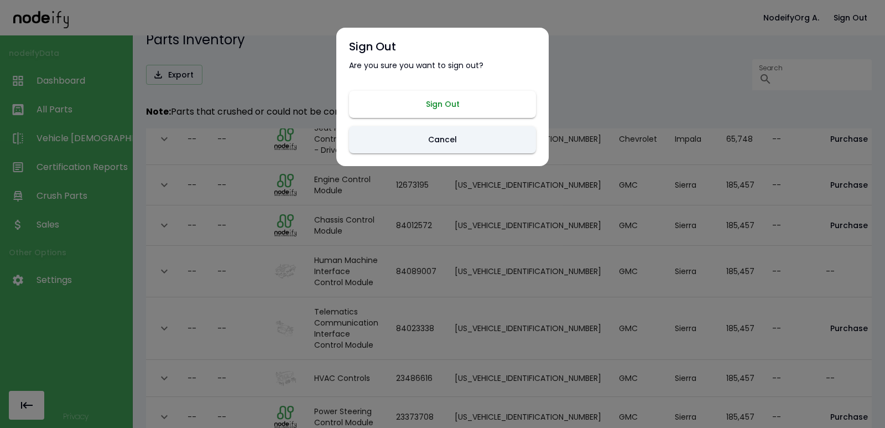
click at [424, 105] on button "Sign Out" at bounding box center [442, 104] width 187 height 27
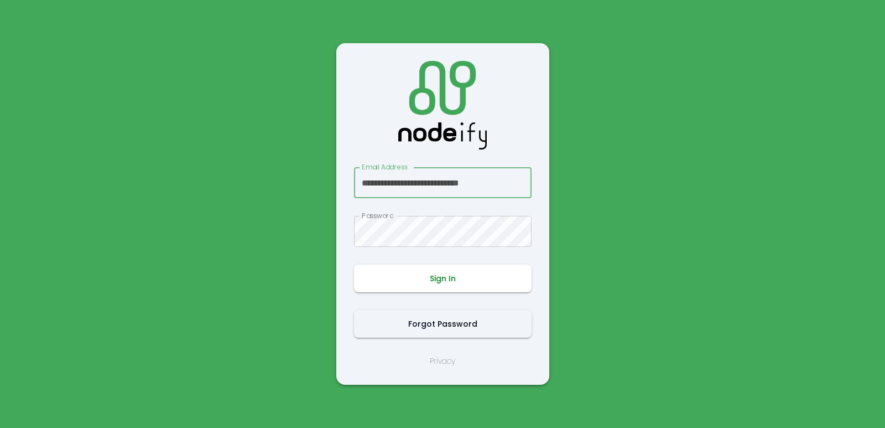
type input "**********"
click at [426, 279] on button "Sign In" at bounding box center [443, 279] width 178 height 28
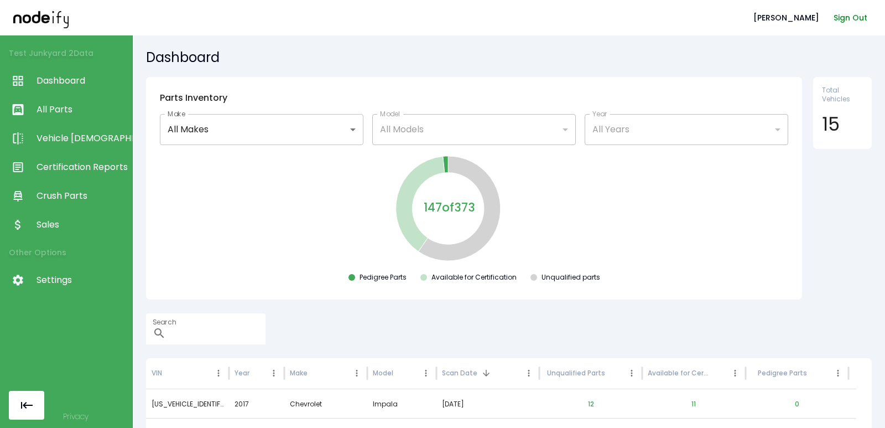
click at [847, 17] on button "Sign Out" at bounding box center [851, 18] width 43 height 20
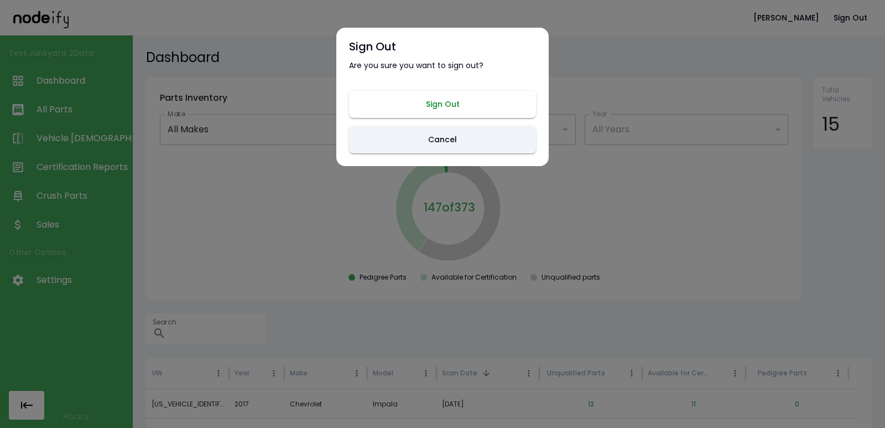
click at [405, 116] on button "Sign Out" at bounding box center [442, 104] width 187 height 27
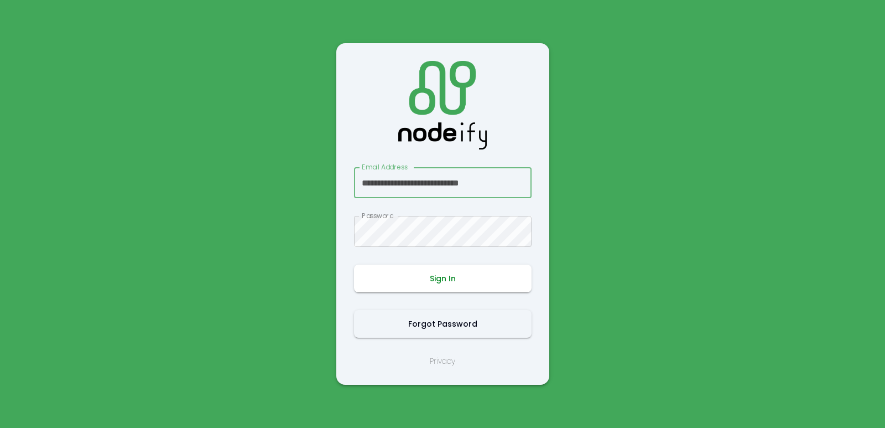
type input "**********"
click at [426, 280] on button "Sign In" at bounding box center [443, 279] width 178 height 28
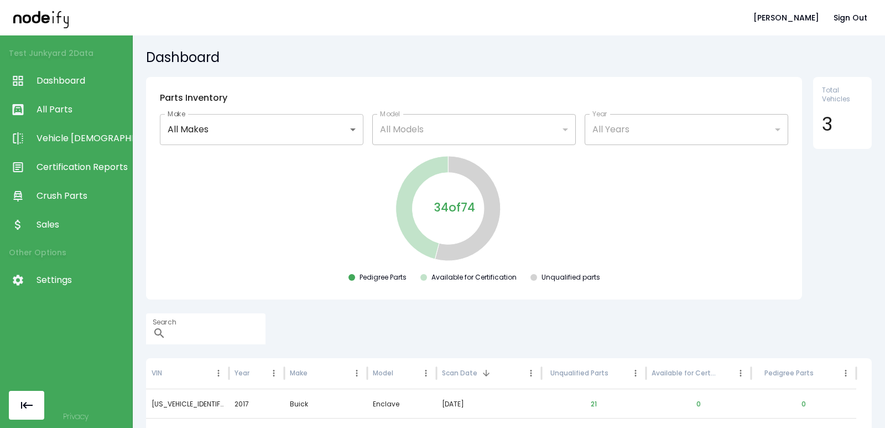
click at [63, 113] on span "All Parts" at bounding box center [82, 109] width 90 height 13
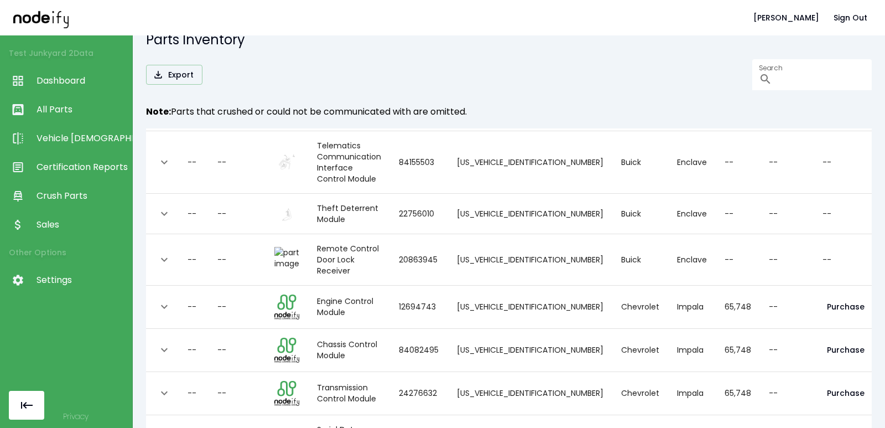
scroll to position [908, 0]
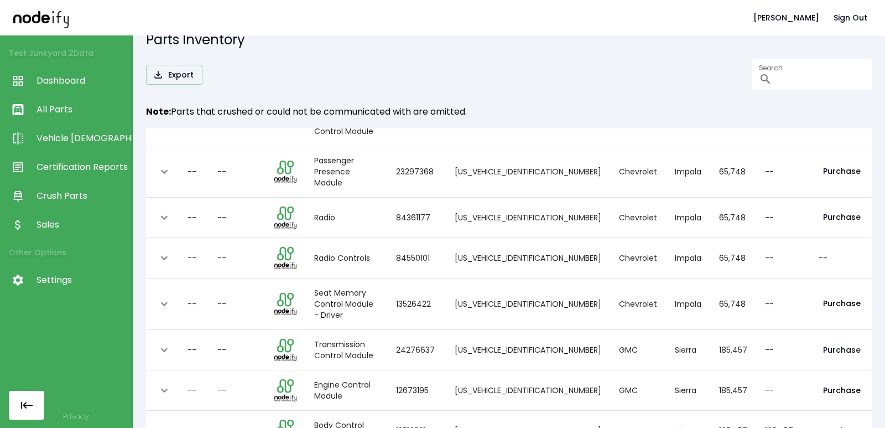
scroll to position [938, 0]
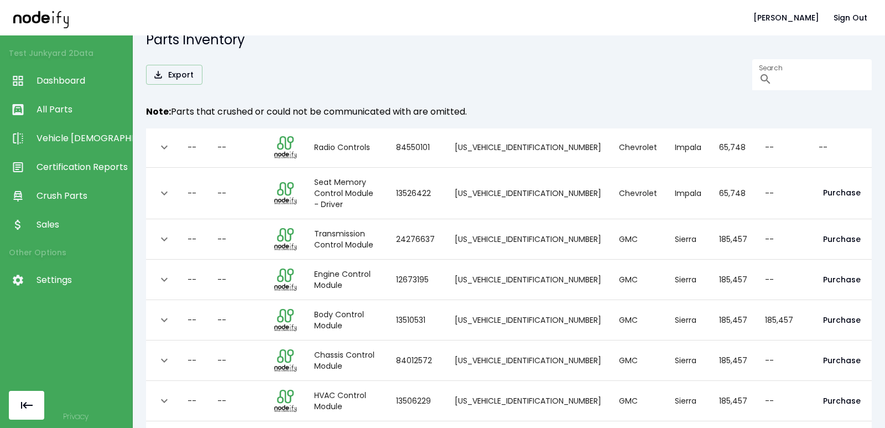
click at [399, 427] on icon "Go to next page" at bounding box center [399, 435] width 13 height 13
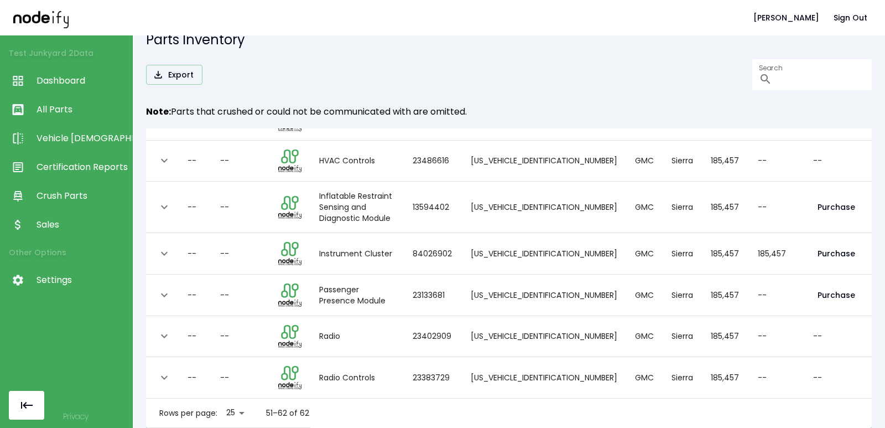
scroll to position [307, 0]
drag, startPoint x: 353, startPoint y: 408, endPoint x: 334, endPoint y: 407, distance: 19.4
click at [350, 408] on div "collapsible table" at bounding box center [342, 413] width 44 height 22
click at [333, 409] on icon "Go to previous page" at bounding box center [331, 412] width 4 height 7
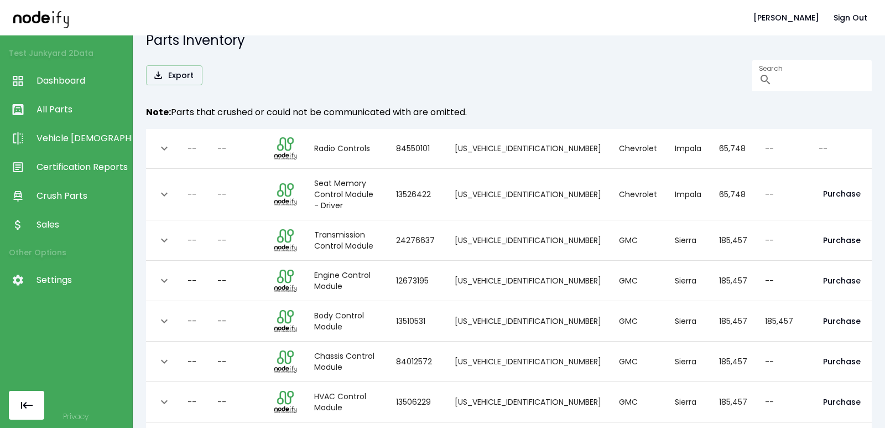
scroll to position [18, 0]
click at [372, 427] on icon "Go to previous page" at bounding box center [377, 435] width 13 height 13
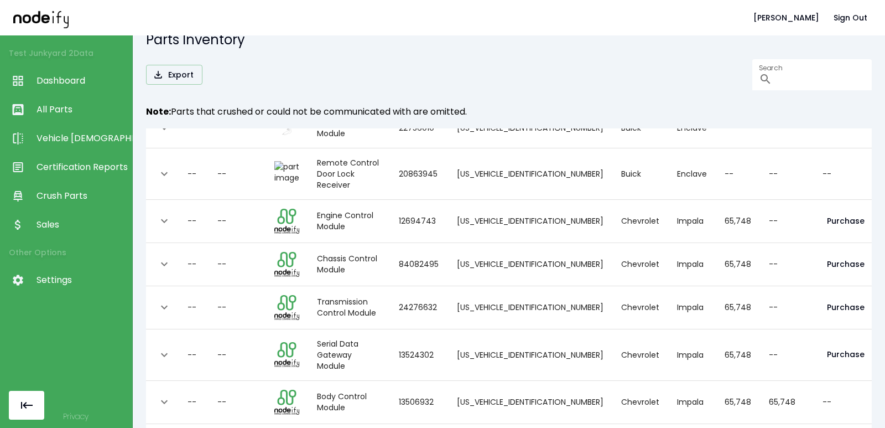
scroll to position [909, 0]
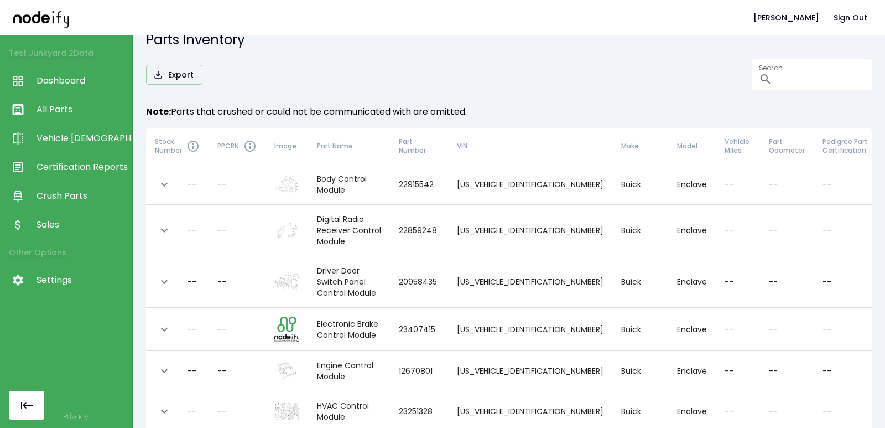
scroll to position [0, 0]
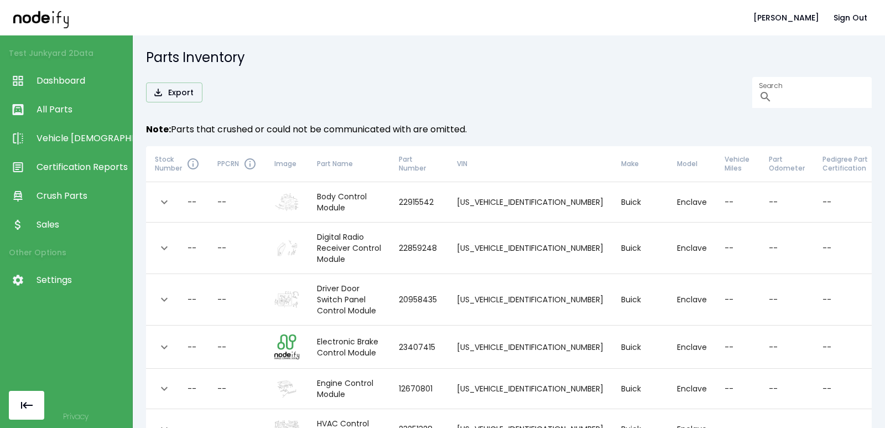
click at [164, 246] on icon "expand row" at bounding box center [164, 248] width 7 height 4
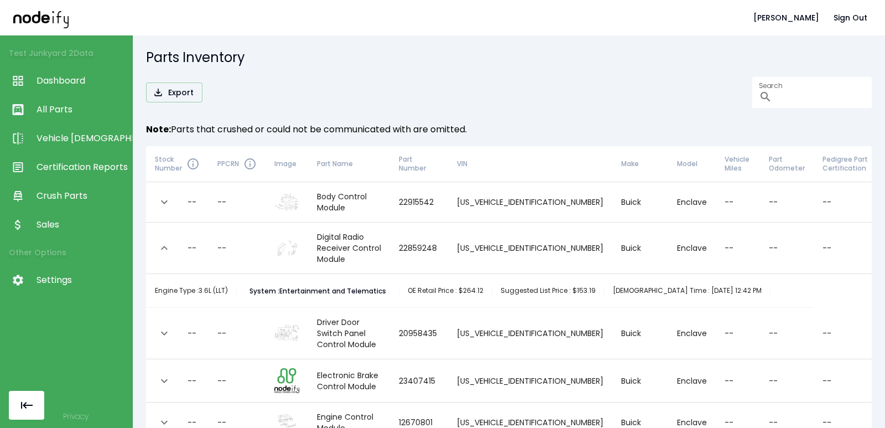
click at [164, 241] on icon "expand row" at bounding box center [164, 247] width 13 height 13
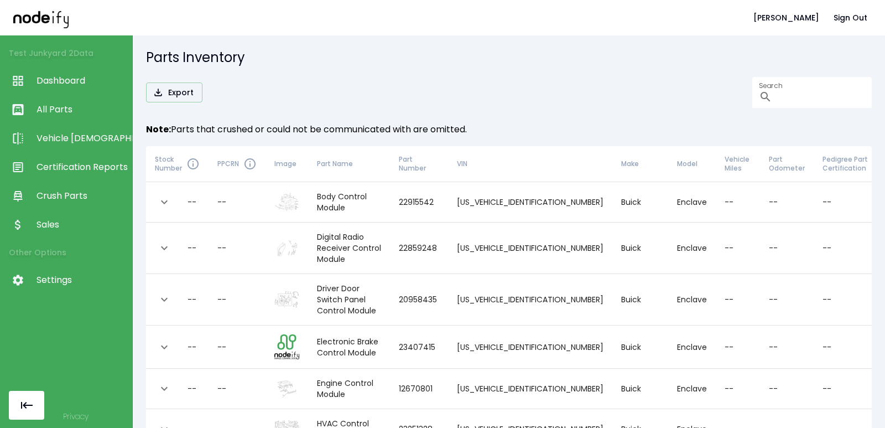
click at [68, 225] on span "Sales" at bounding box center [82, 224] width 90 height 13
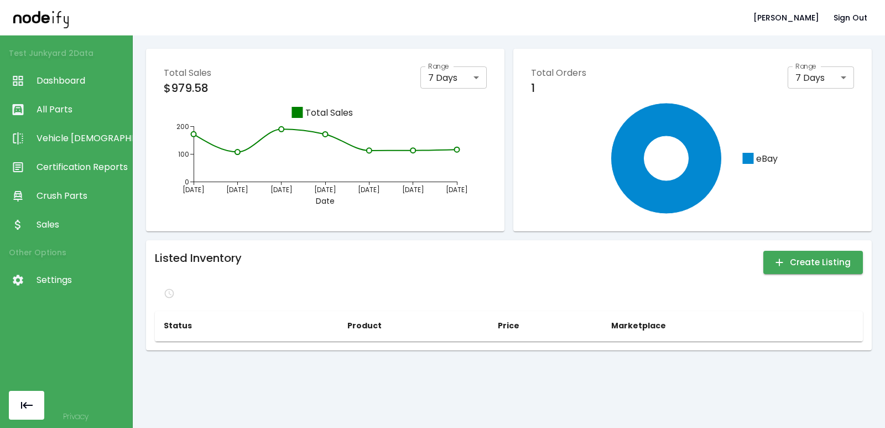
click at [61, 198] on span "Crush Parts" at bounding box center [82, 195] width 90 height 13
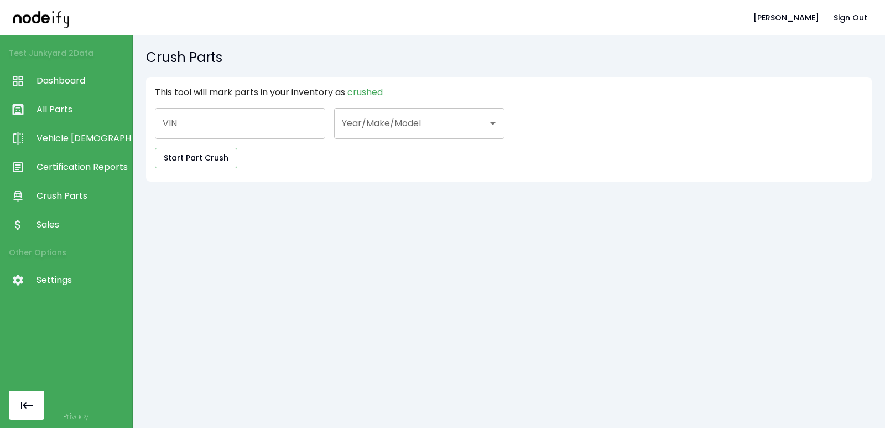
click at [66, 168] on span "Certification Reports" at bounding box center [82, 166] width 90 height 13
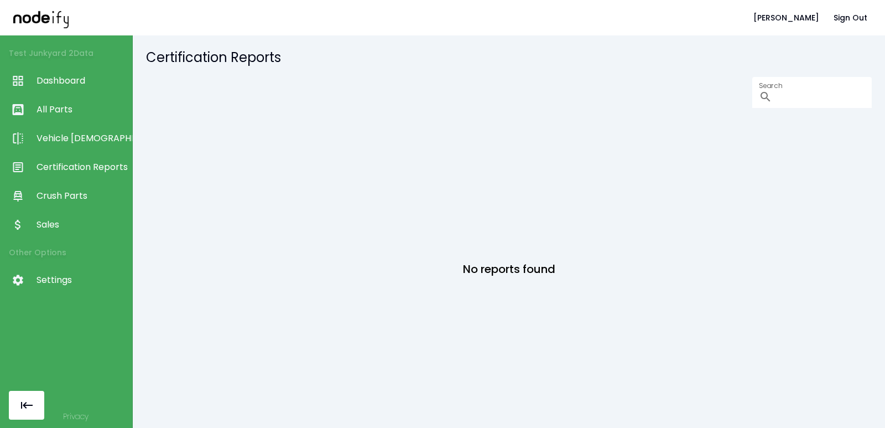
click at [74, 131] on link "Vehicle [DEMOGRAPHIC_DATA]" at bounding box center [66, 138] width 132 height 29
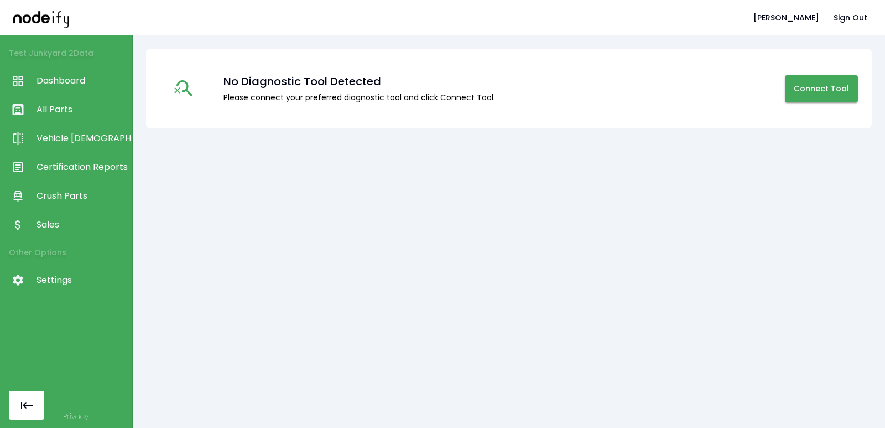
click at [63, 220] on span "Sales" at bounding box center [82, 224] width 90 height 13
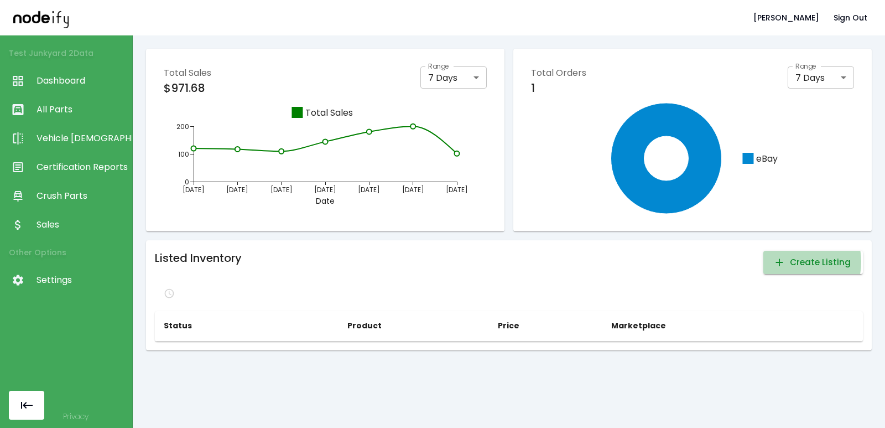
click at [785, 262] on button "Create Listing" at bounding box center [814, 262] width 100 height 23
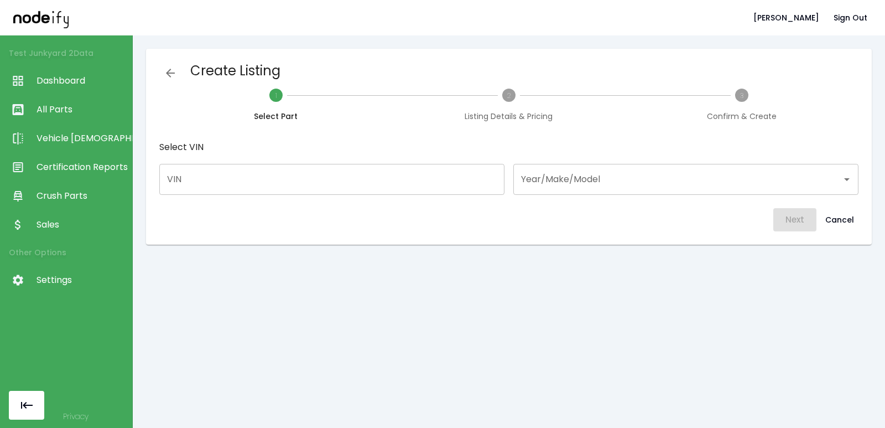
click at [339, 162] on div "Select VIN VIN VIN Year/Make/Model Year/Make/Model" at bounding box center [508, 166] width 699 height 55
click at [410, 178] on input "VIN" at bounding box center [331, 179] width 345 height 31
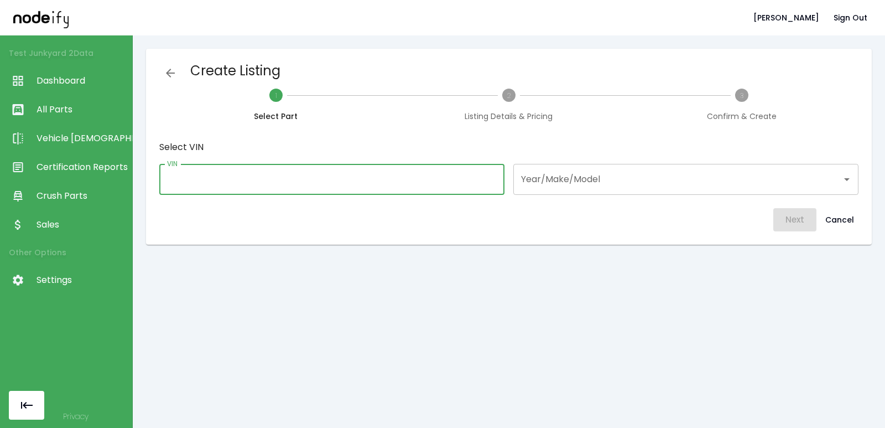
click at [550, 178] on input "Year/Make/Model" at bounding box center [678, 179] width 319 height 21
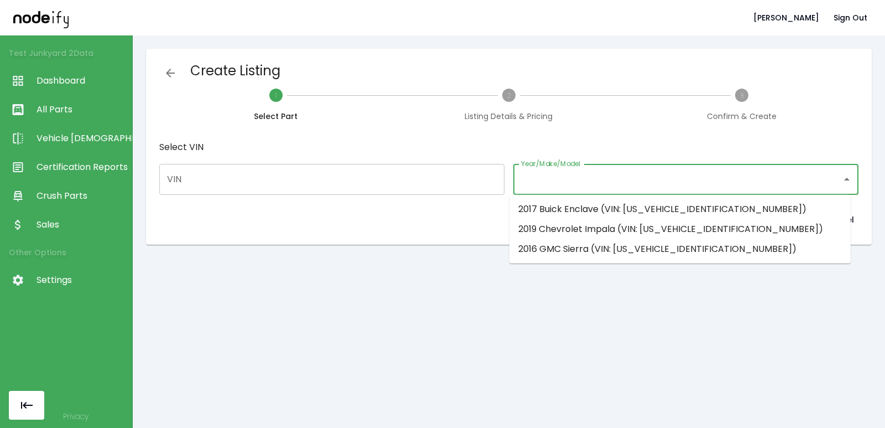
click at [556, 212] on li "2017 Buick Enclave (VIN: 5GAKVBKDXHJ343914)" at bounding box center [680, 209] width 341 height 20
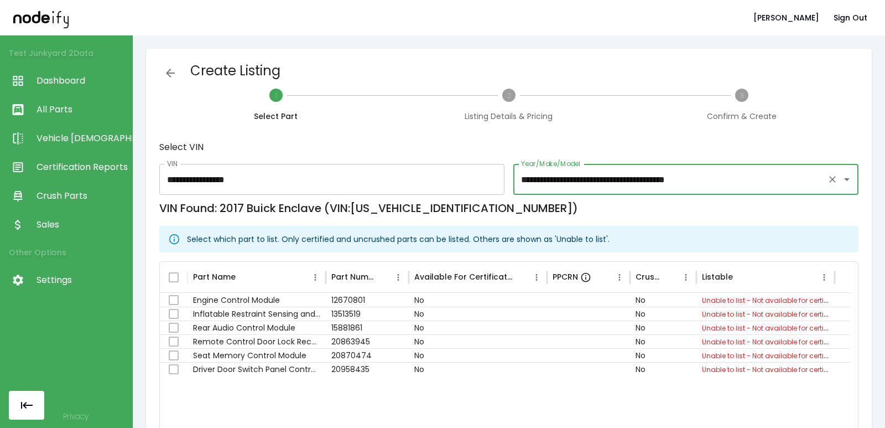
type input "**********"
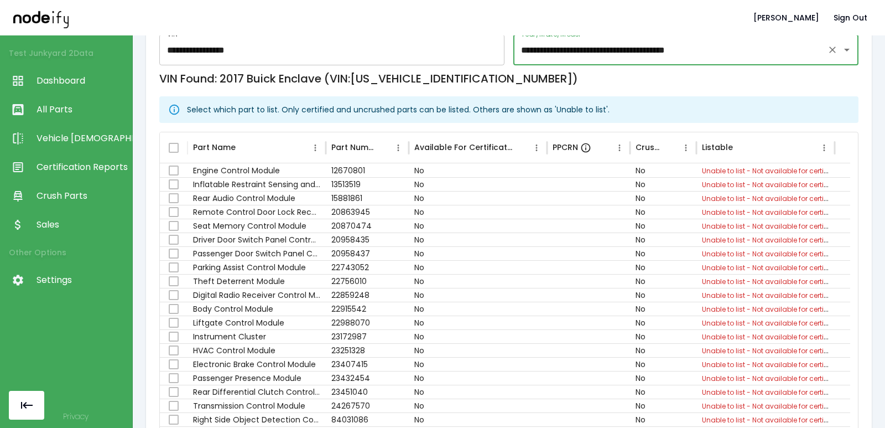
scroll to position [133, 0]
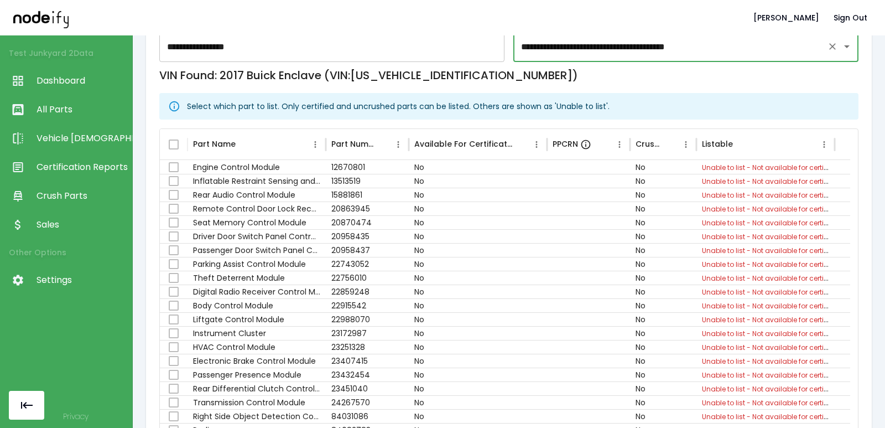
click at [77, 169] on span "Certification Reports" at bounding box center [82, 166] width 90 height 13
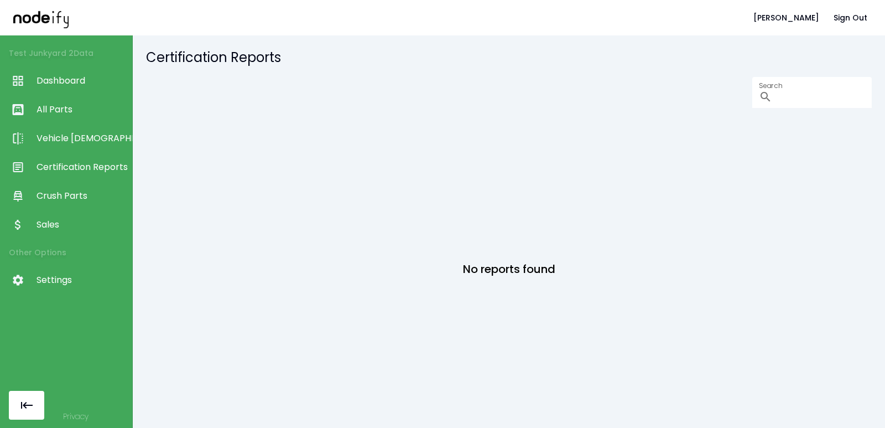
click at [82, 78] on span "Dashboard" at bounding box center [82, 80] width 90 height 13
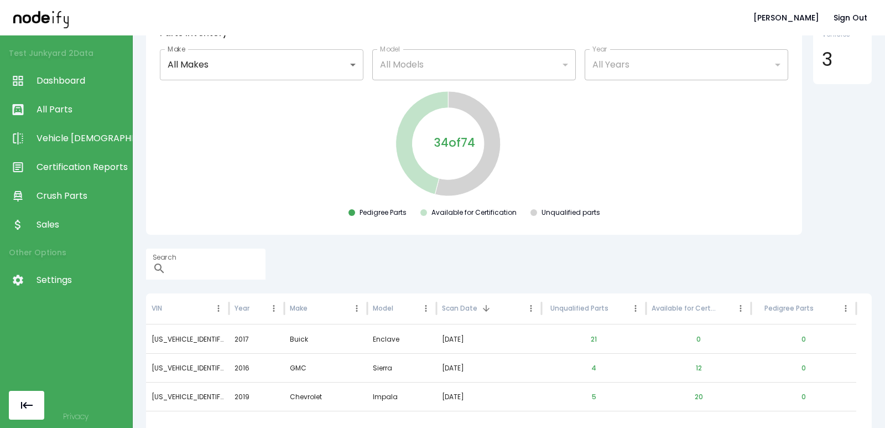
scroll to position [121, 0]
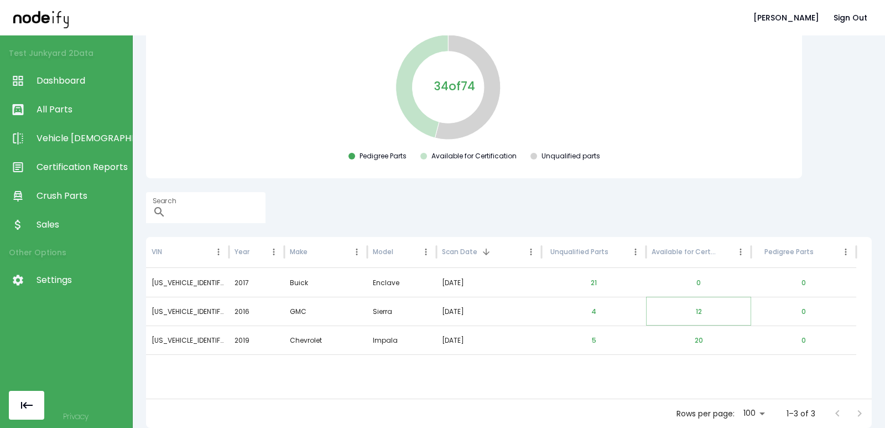
click at [699, 311] on button "12" at bounding box center [699, 311] width 24 height 27
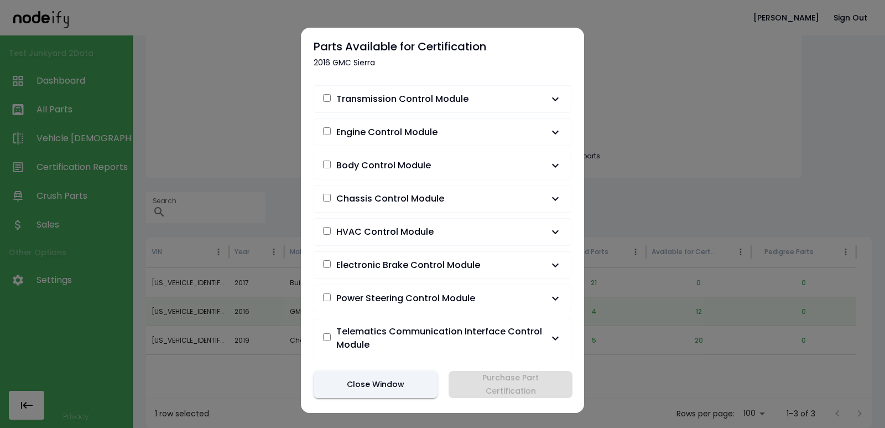
click at [425, 99] on span "Transmission Control Module" at bounding box center [402, 98] width 132 height 13
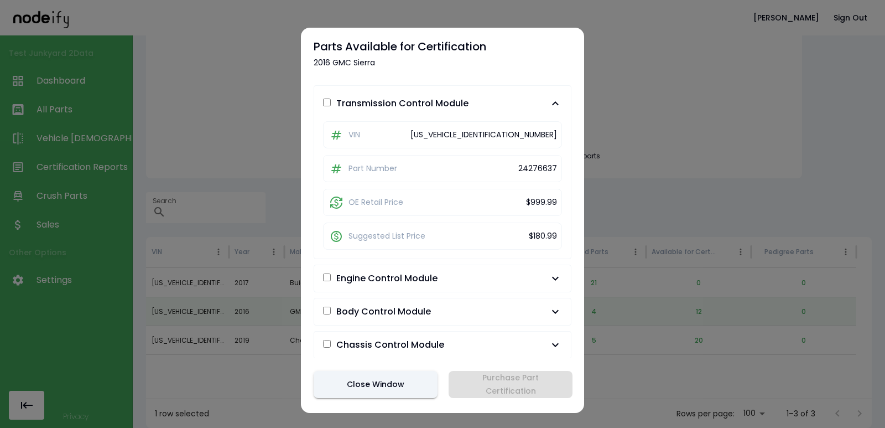
click at [425, 98] on span "Transmission Control Module" at bounding box center [402, 103] width 132 height 13
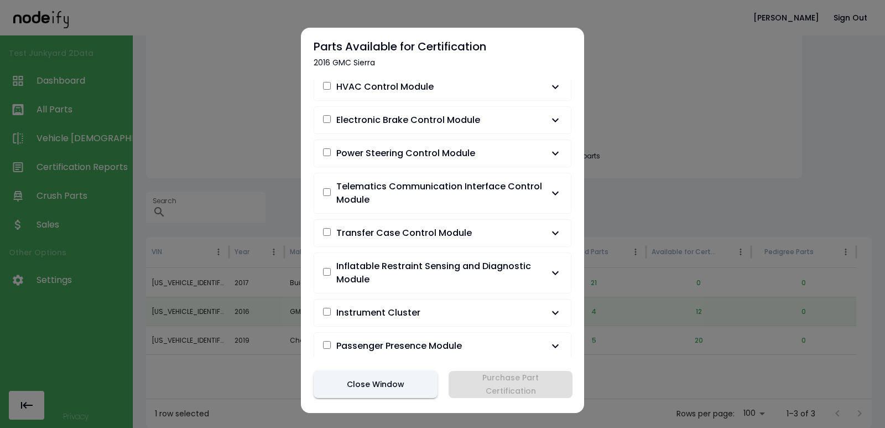
scroll to position [12, 0]
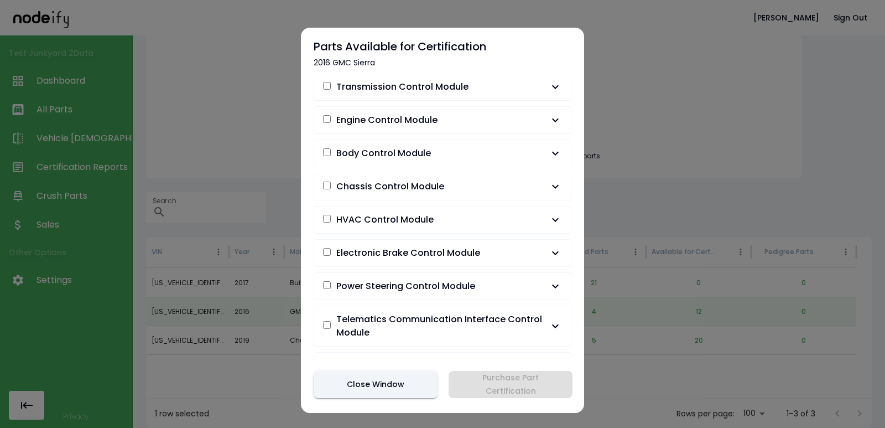
click at [406, 107] on button "Engine Control Module" at bounding box center [442, 120] width 257 height 27
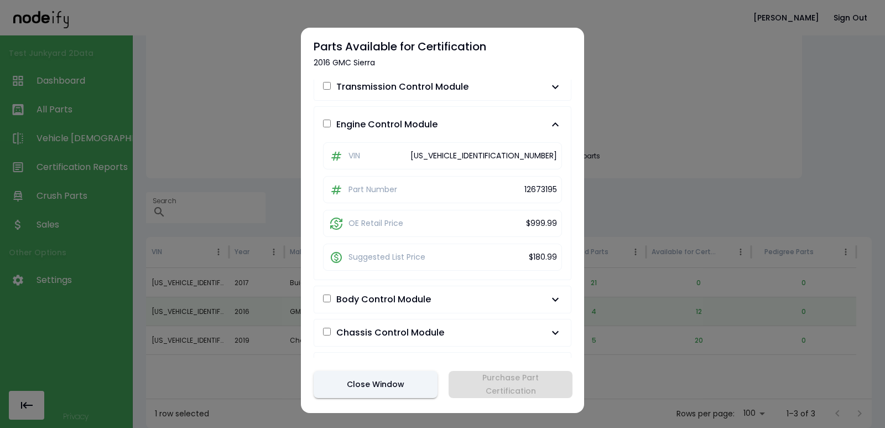
click at [348, 126] on span "Engine Control Module" at bounding box center [386, 124] width 101 height 13
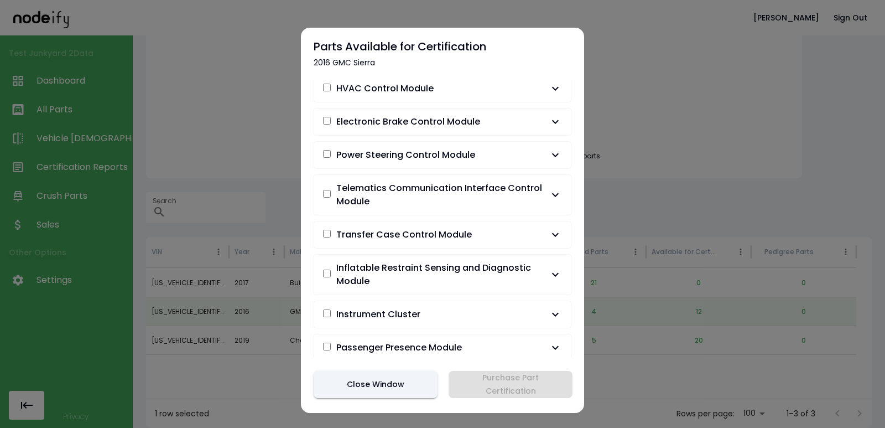
scroll to position [145, 0]
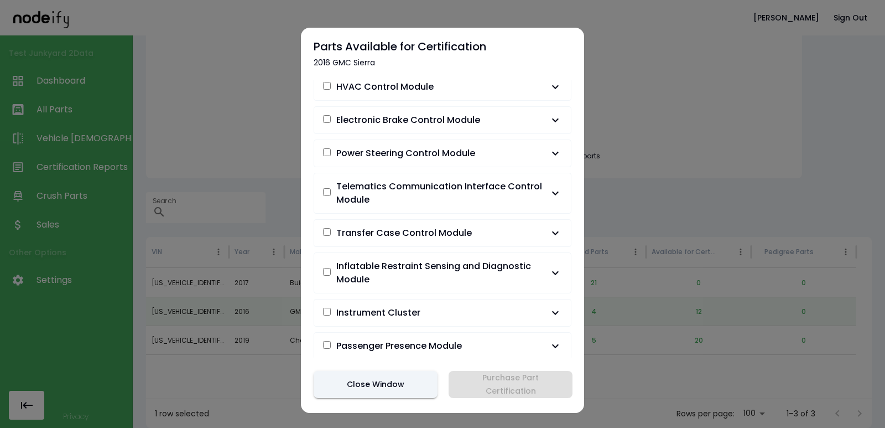
click at [386, 193] on span "Telematics Communication Interface Control Module" at bounding box center [442, 193] width 212 height 27
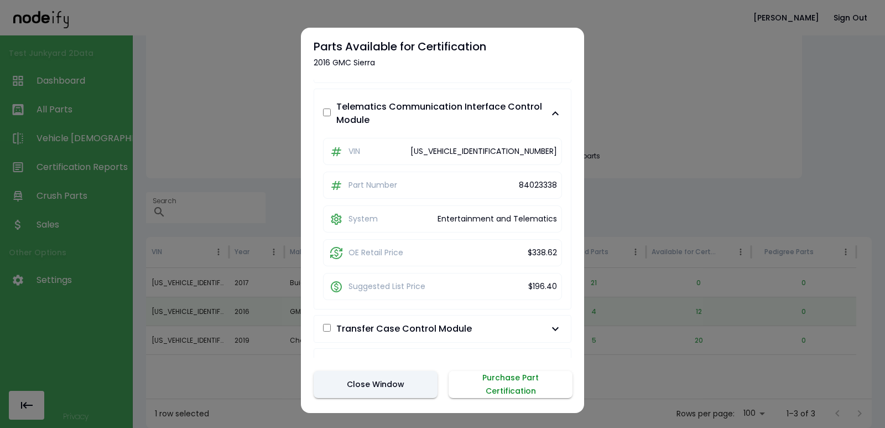
scroll to position [278, 0]
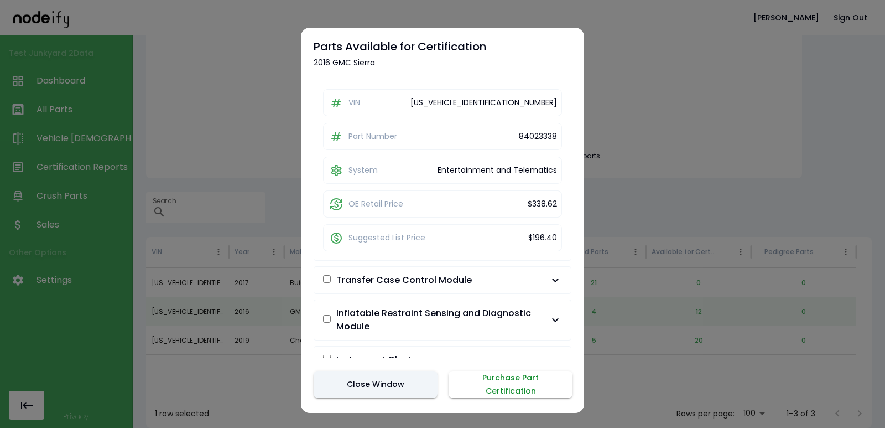
click at [519, 382] on button "Purchase Part Certification" at bounding box center [511, 384] width 124 height 27
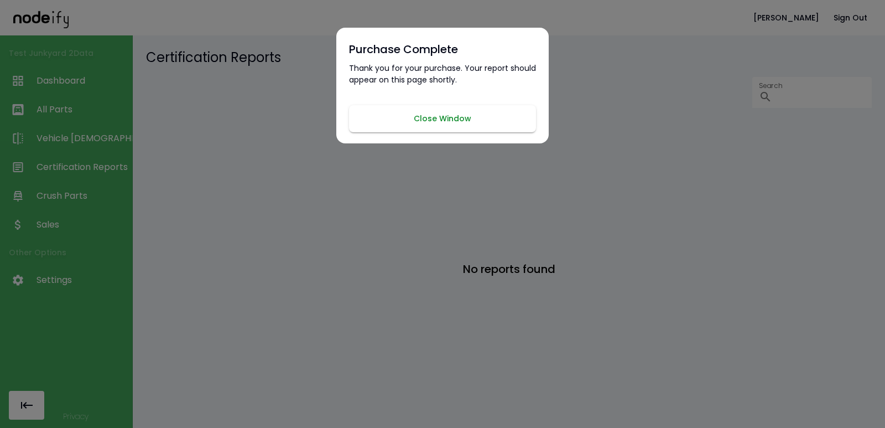
click at [391, 113] on button "Close Window" at bounding box center [442, 118] width 187 height 27
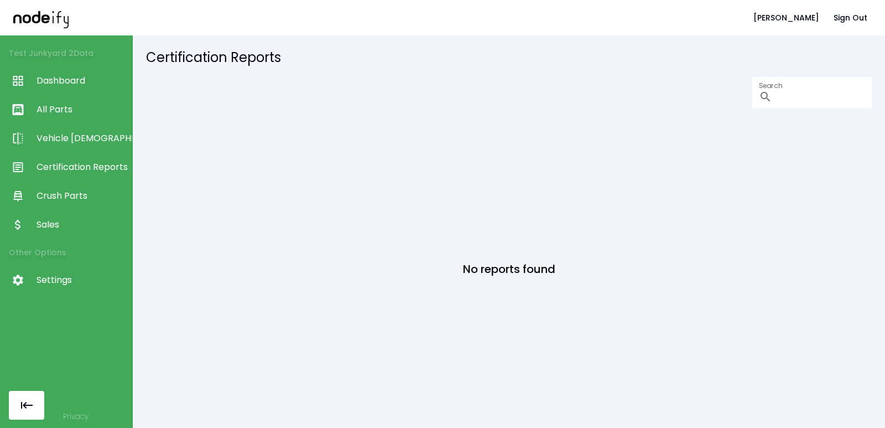
click at [385, 137] on div "No reports found" at bounding box center [509, 265] width 726 height 299
